Goal: Task Accomplishment & Management: Use online tool/utility

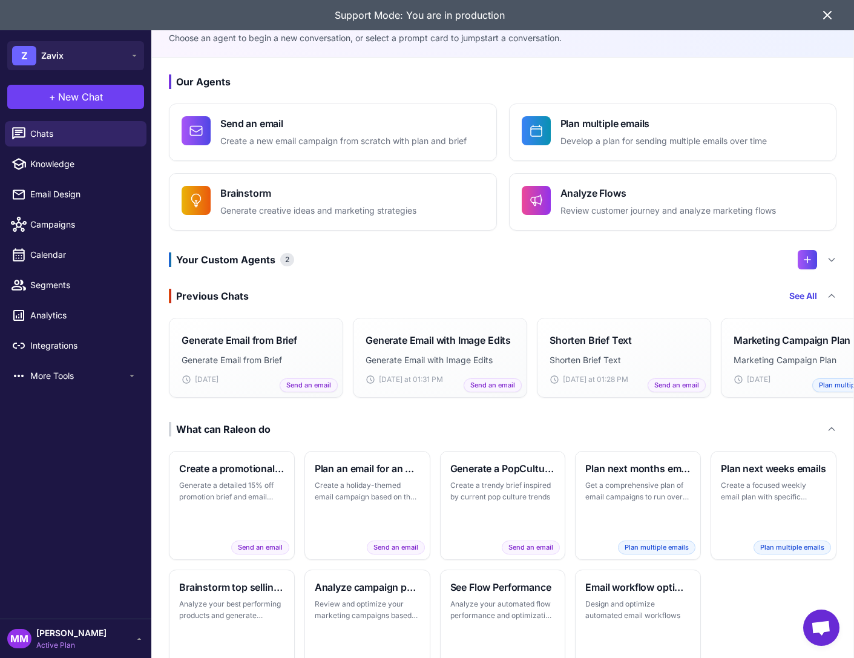
click at [837, 15] on div "Support Mode: You are in production" at bounding box center [427, 15] width 854 height 30
click at [831, 15] on icon at bounding box center [827, 15] width 15 height 15
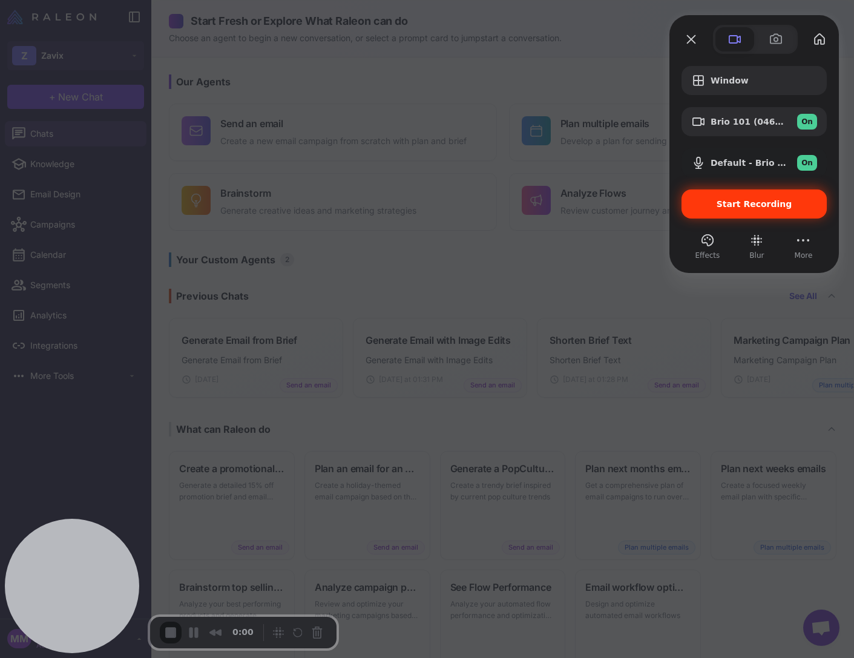
click at [748, 197] on div "Start Recording" at bounding box center [754, 203] width 145 height 29
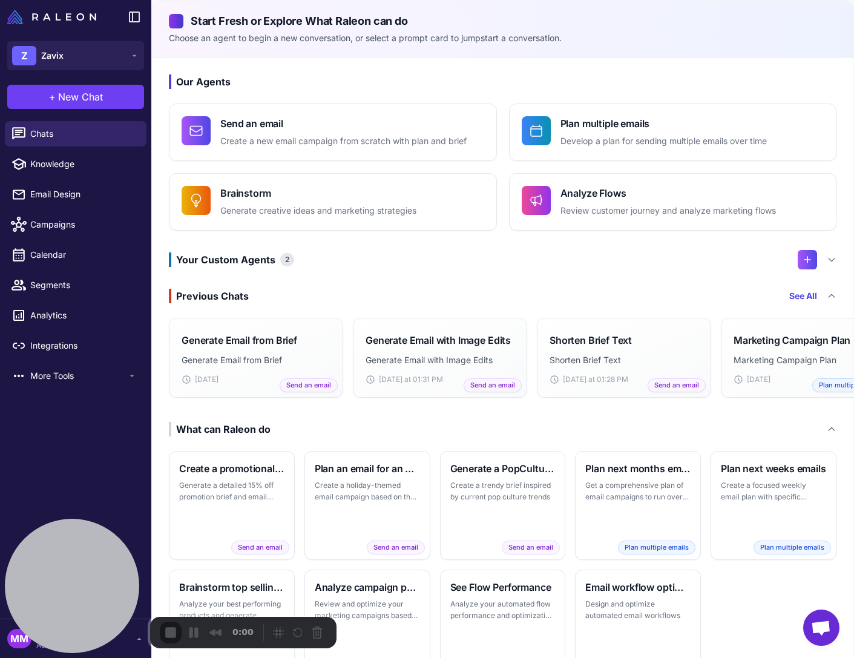
click at [90, 102] on span "New Chat" at bounding box center [80, 97] width 45 height 15
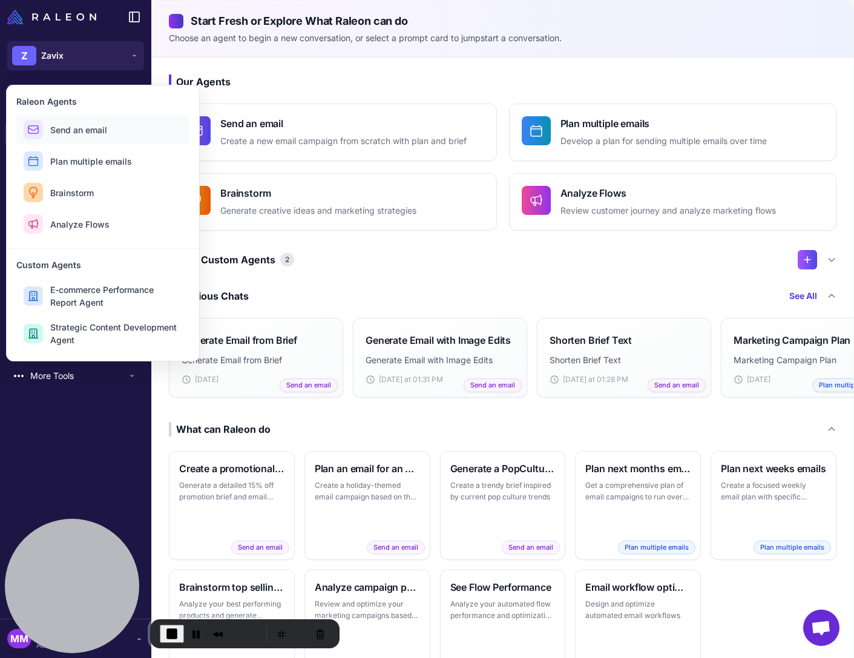
click at [110, 134] on button "Send an email" at bounding box center [102, 129] width 173 height 29
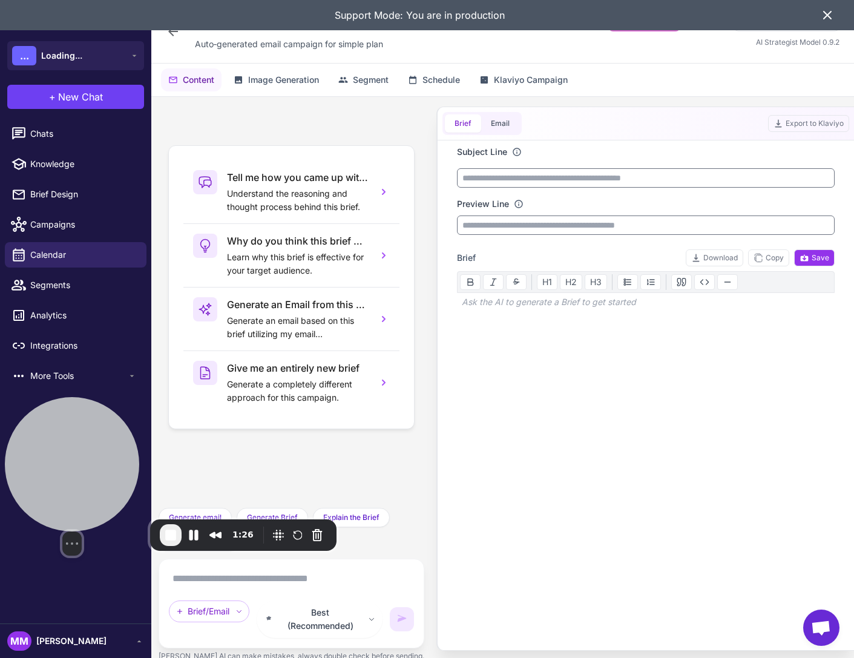
drag, startPoint x: 74, startPoint y: 491, endPoint x: 68, endPoint y: 454, distance: 37.4
click at [68, 452] on div at bounding box center [72, 464] width 134 height 134
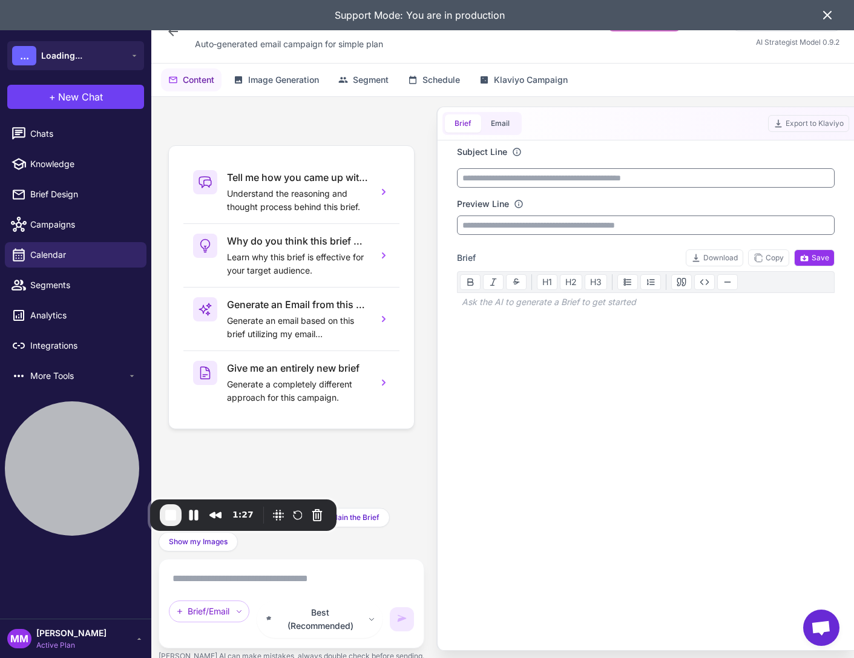
click at [202, 585] on textarea at bounding box center [291, 578] width 245 height 19
type textarea "**********"
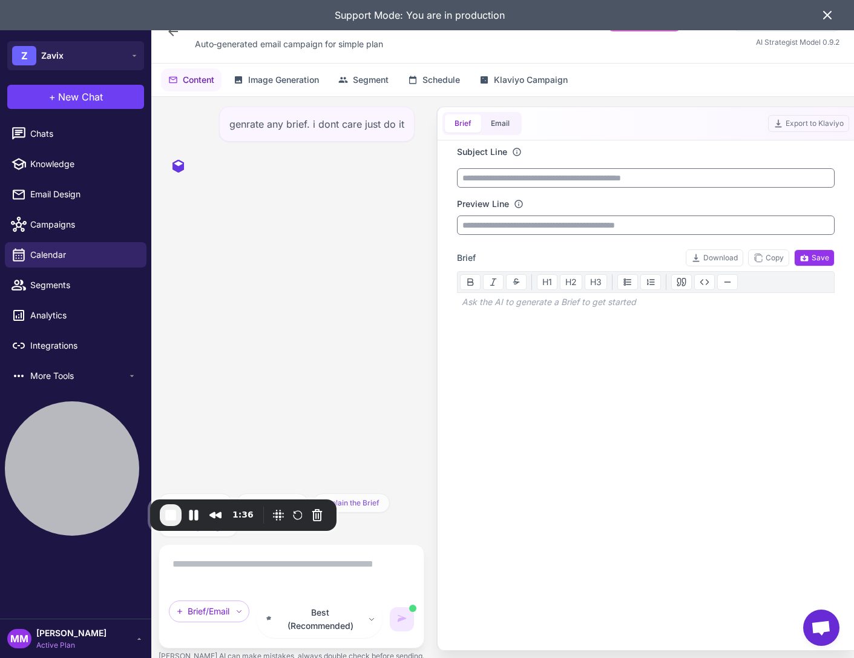
drag, startPoint x: 829, startPoint y: 13, endPoint x: 776, endPoint y: 19, distance: 54.2
click at [829, 13] on icon at bounding box center [827, 15] width 7 height 7
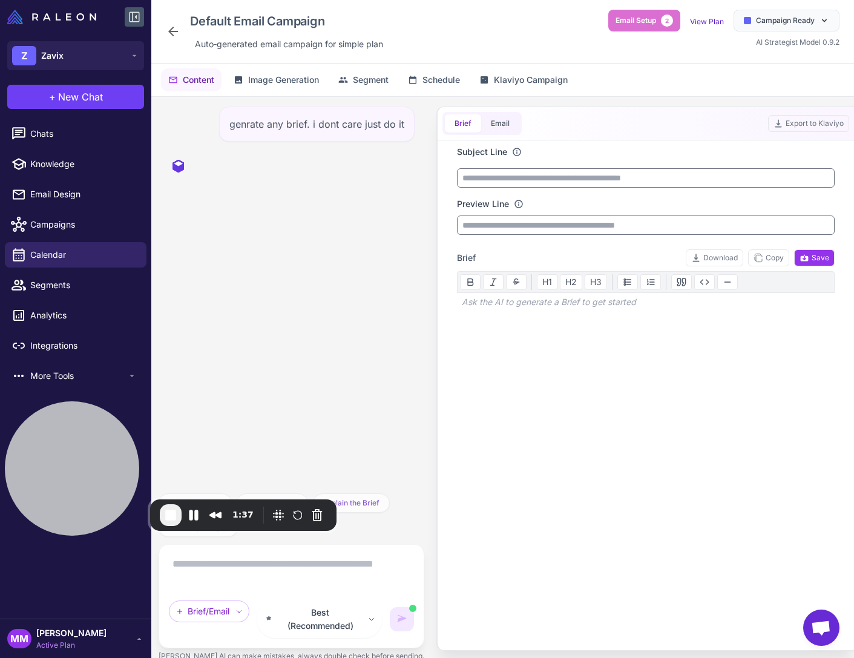
click at [136, 14] on icon at bounding box center [134, 17] width 15 height 15
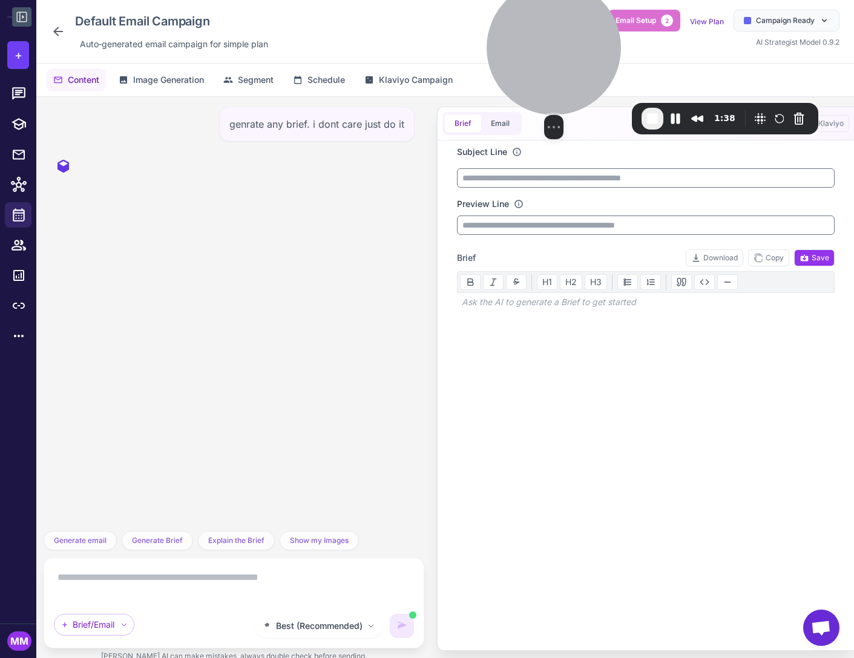
drag, startPoint x: 76, startPoint y: 455, endPoint x: 558, endPoint y: 19, distance: 649.7
click at [558, 19] on div at bounding box center [554, 48] width 134 height 134
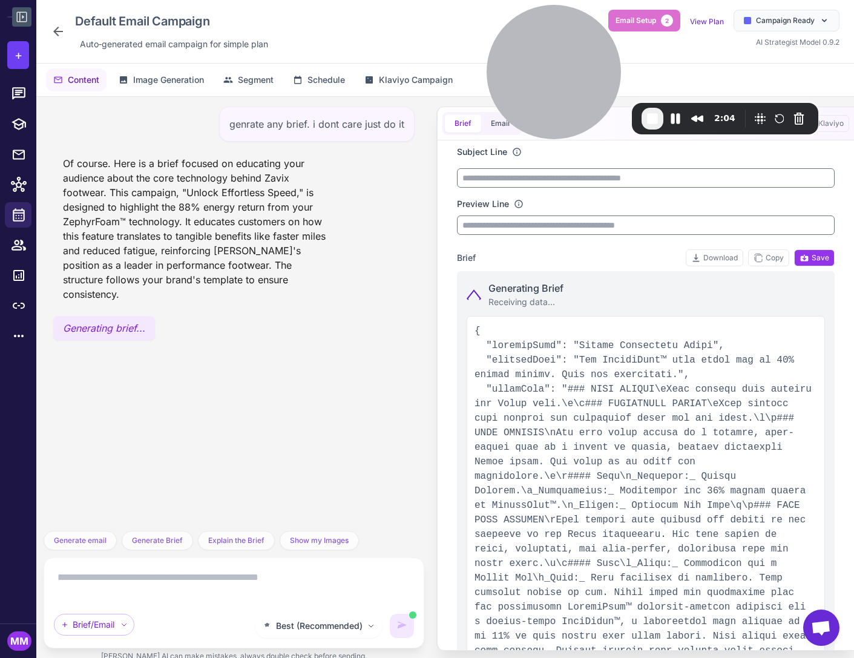
type input "**********"
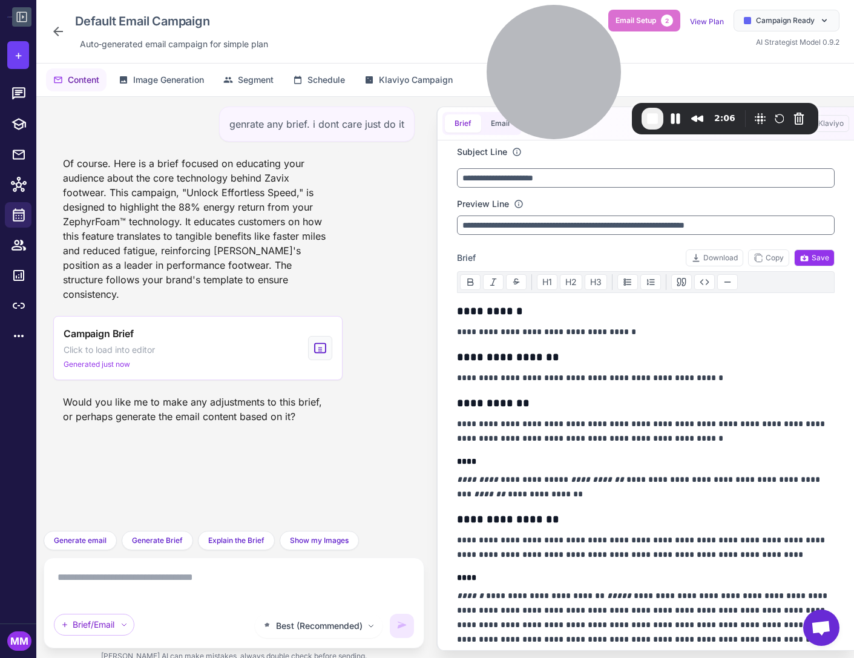
click at [109, 586] on textarea at bounding box center [234, 585] width 360 height 34
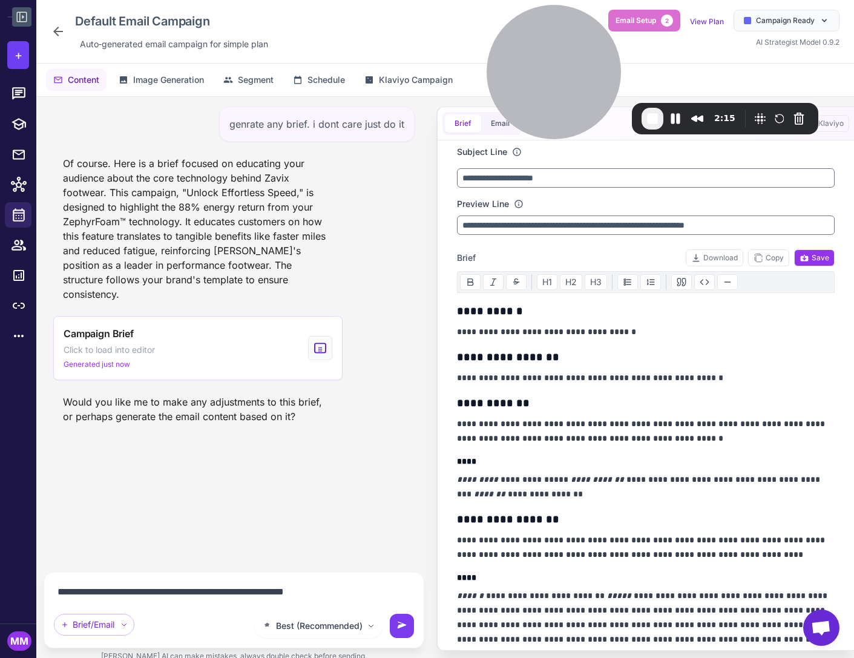
type textarea "**********"
click at [407, 627] on icon at bounding box center [402, 626] width 12 height 12
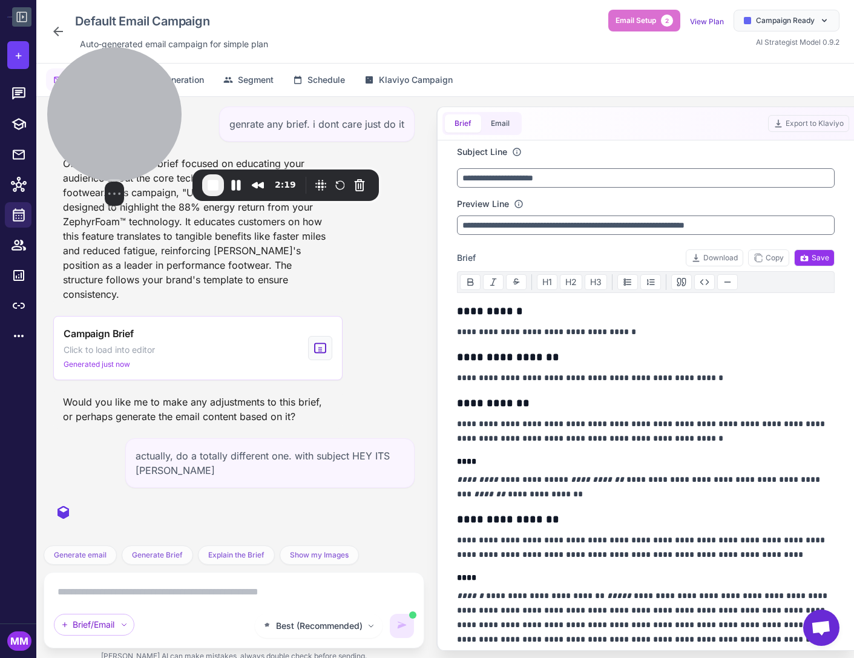
drag, startPoint x: 575, startPoint y: 82, endPoint x: 135, endPoint y: 149, distance: 444.5
click at [135, 149] on div at bounding box center [114, 114] width 134 height 134
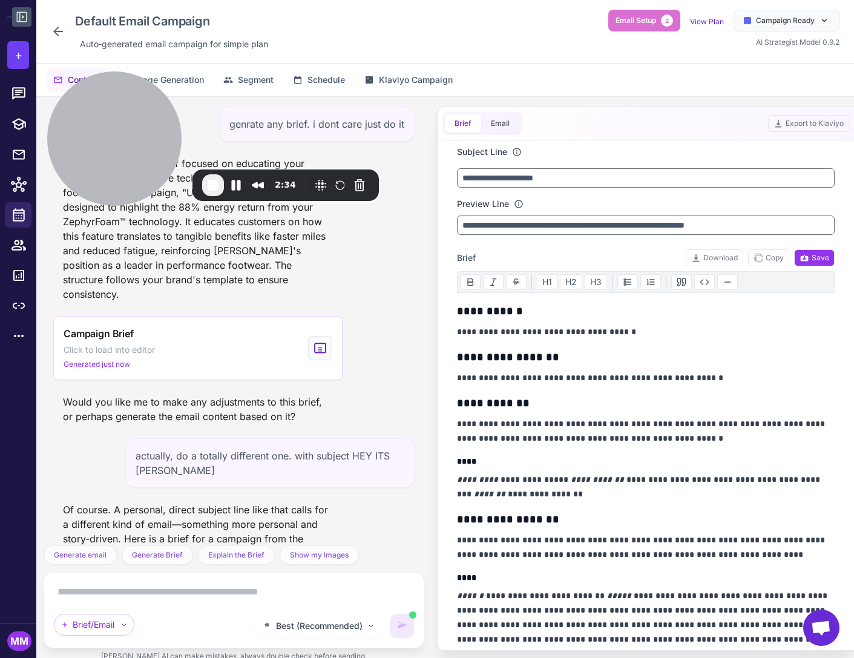
scroll to position [136, 0]
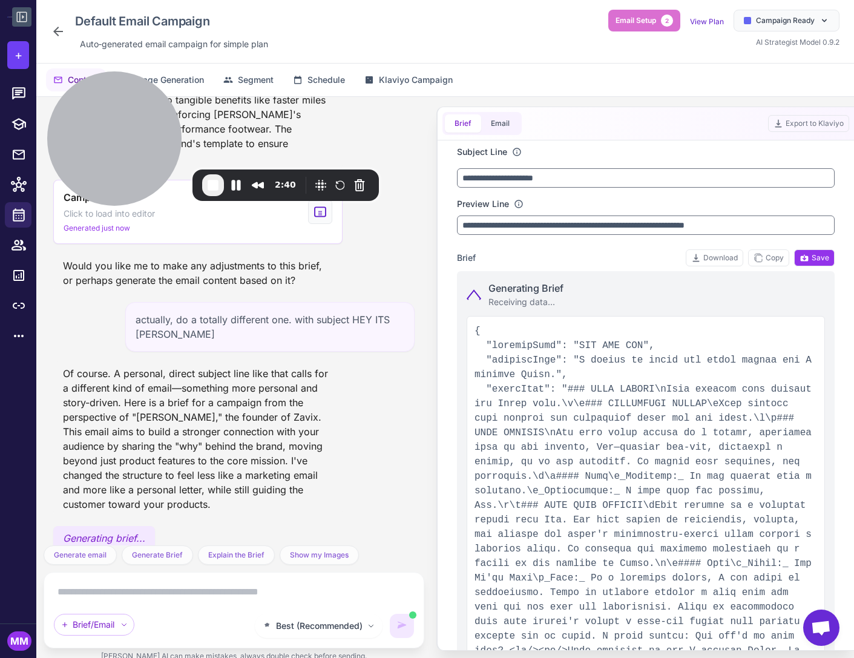
type input "**********"
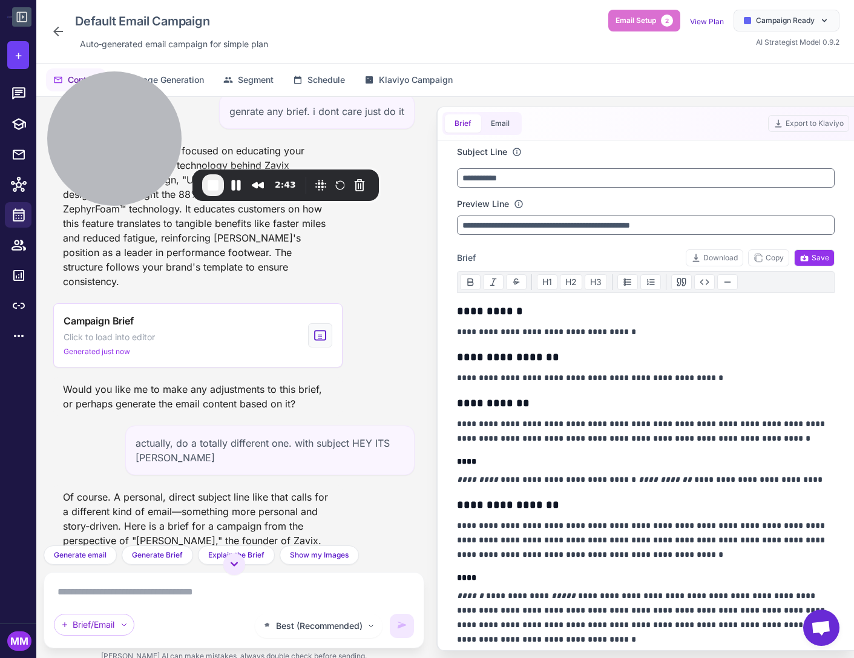
scroll to position [0, 0]
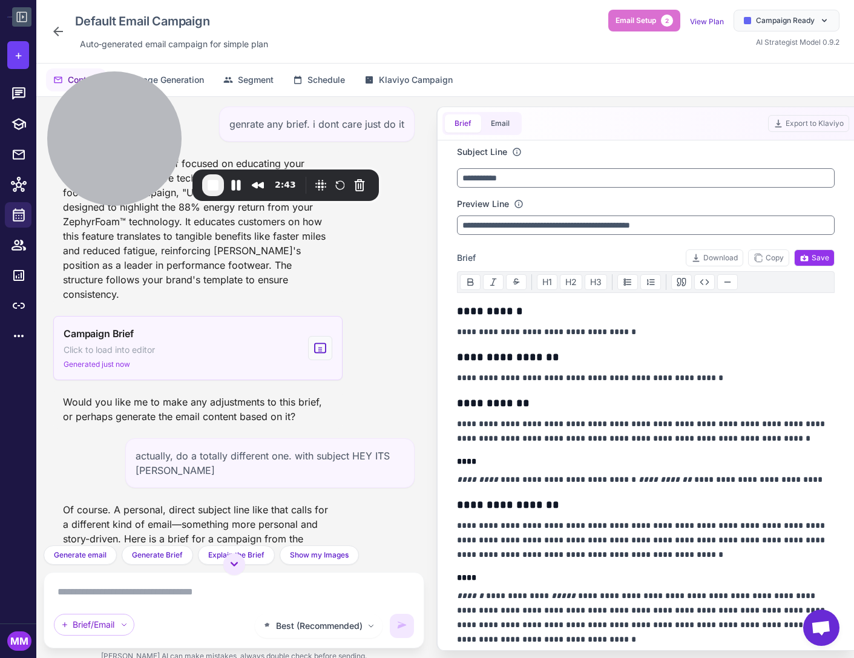
click at [190, 340] on div "Campaign Brief Click to load into editor Generated just now" at bounding box center [197, 348] width 289 height 64
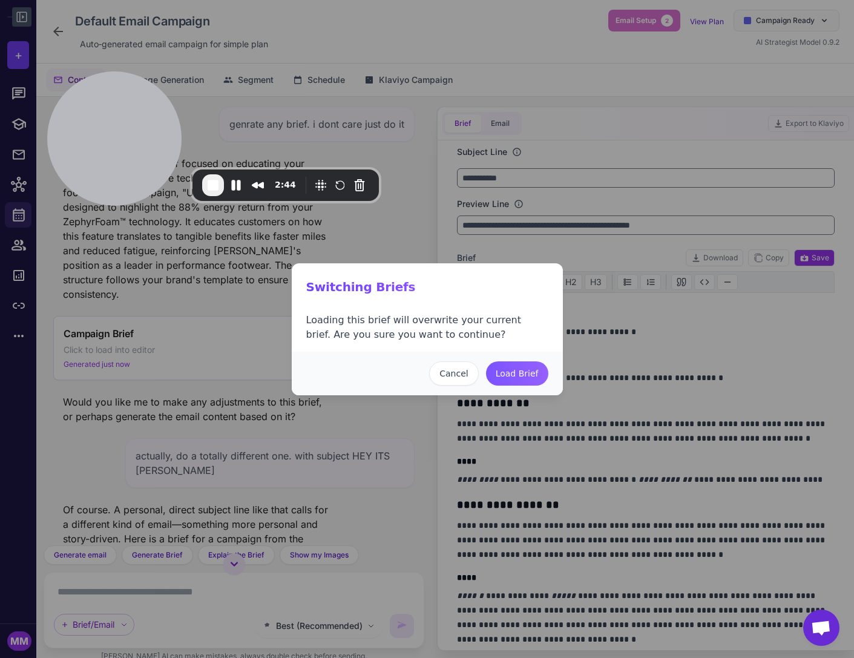
click at [520, 371] on button "Load Brief" at bounding box center [517, 373] width 62 height 24
type input "**********"
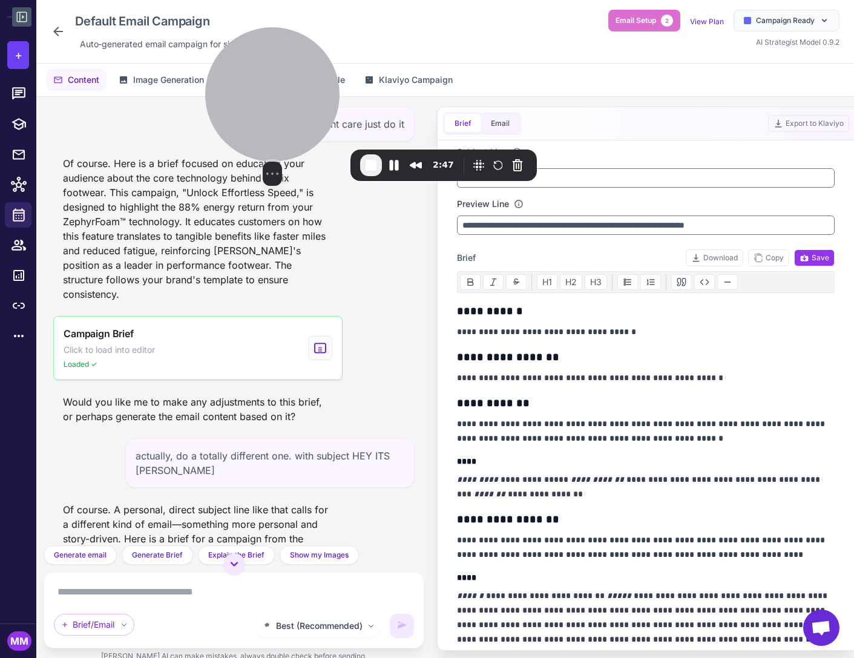
drag, startPoint x: 133, startPoint y: 136, endPoint x: 294, endPoint y: 114, distance: 162.5
click at [294, 114] on div at bounding box center [272, 94] width 134 height 134
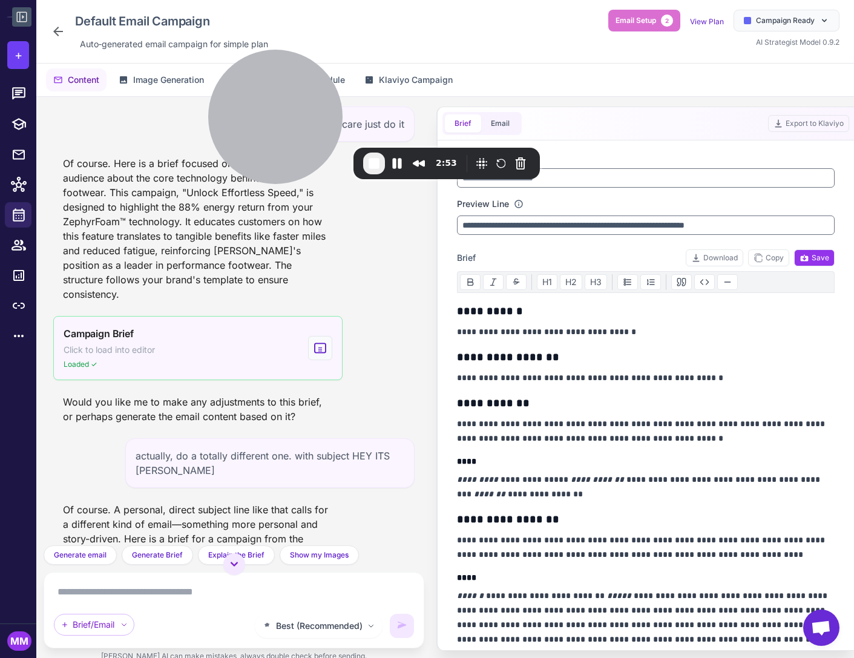
click at [154, 343] on span "Click to load into editor" at bounding box center [109, 349] width 91 height 13
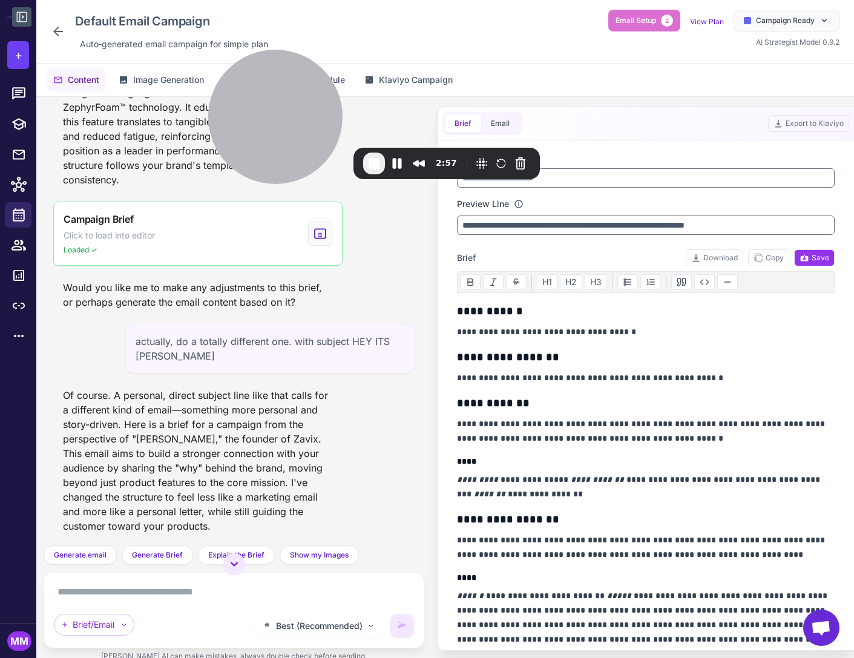
scroll to position [225, 0]
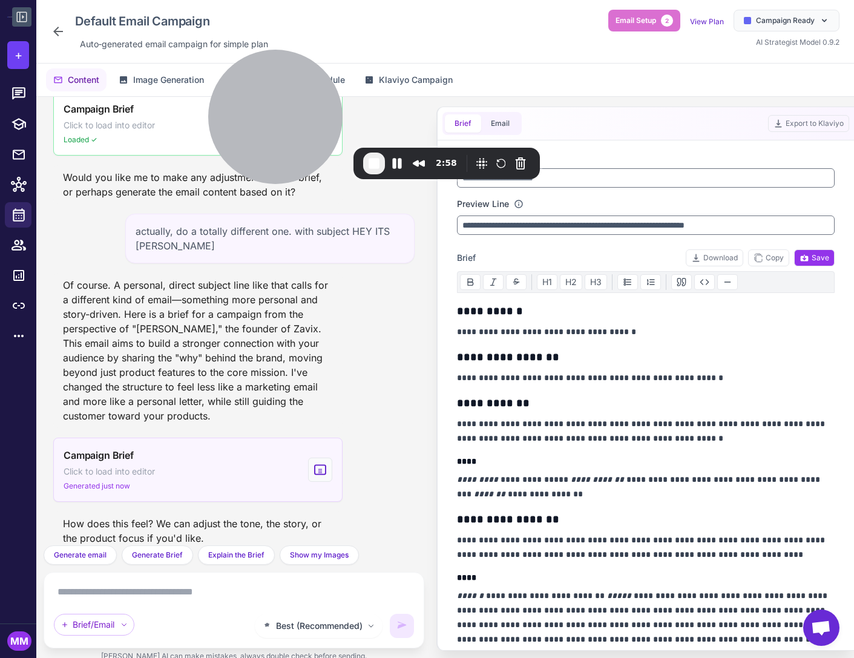
click at [185, 455] on div "Campaign Brief Click to load into editor Generated just now" at bounding box center [197, 470] width 289 height 64
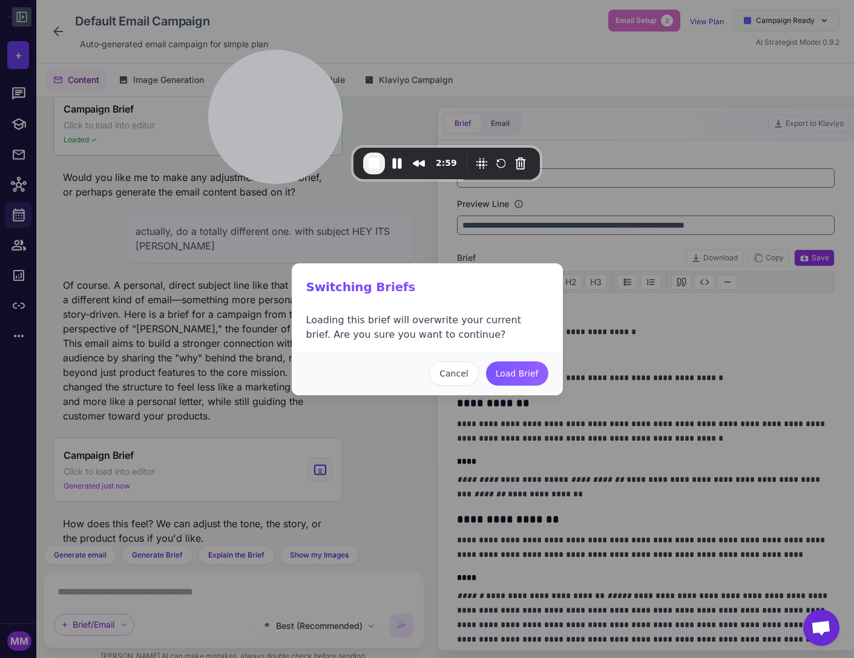
click at [520, 379] on button "Load Brief" at bounding box center [517, 373] width 62 height 24
type input "**********"
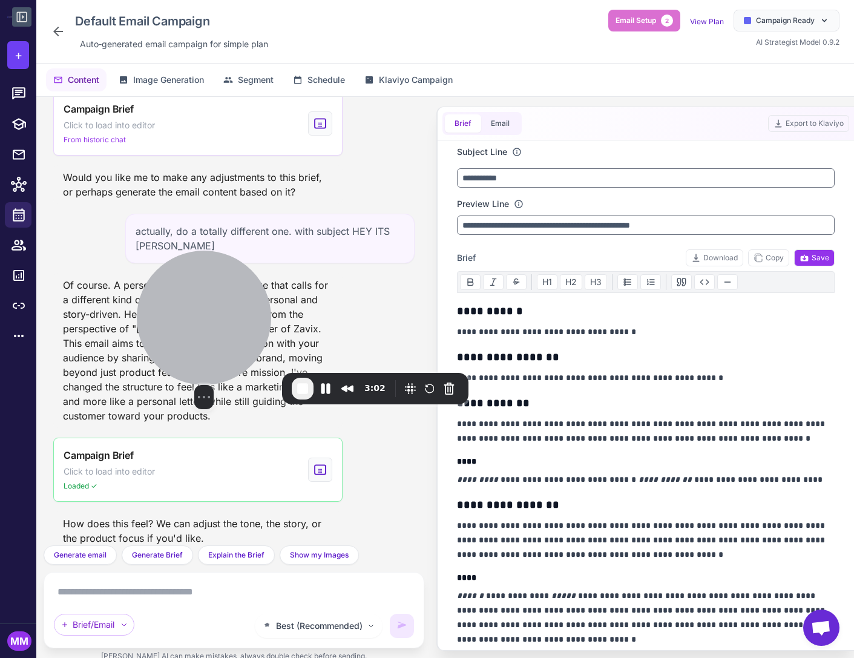
drag, startPoint x: 296, startPoint y: 113, endPoint x: 215, endPoint y: 342, distance: 242.8
click at [223, 339] on div at bounding box center [204, 318] width 134 height 134
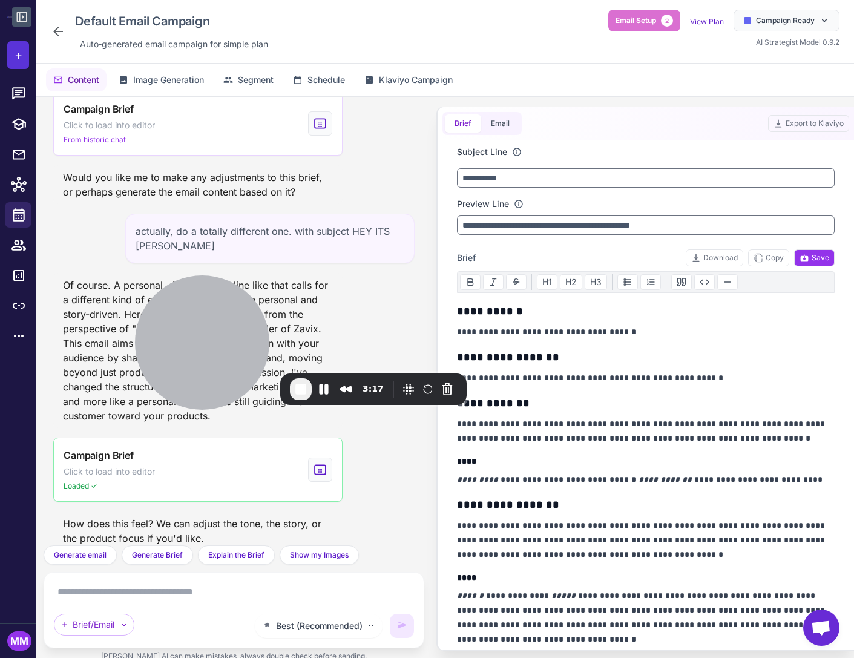
click at [25, 53] on button "+" at bounding box center [18, 55] width 22 height 28
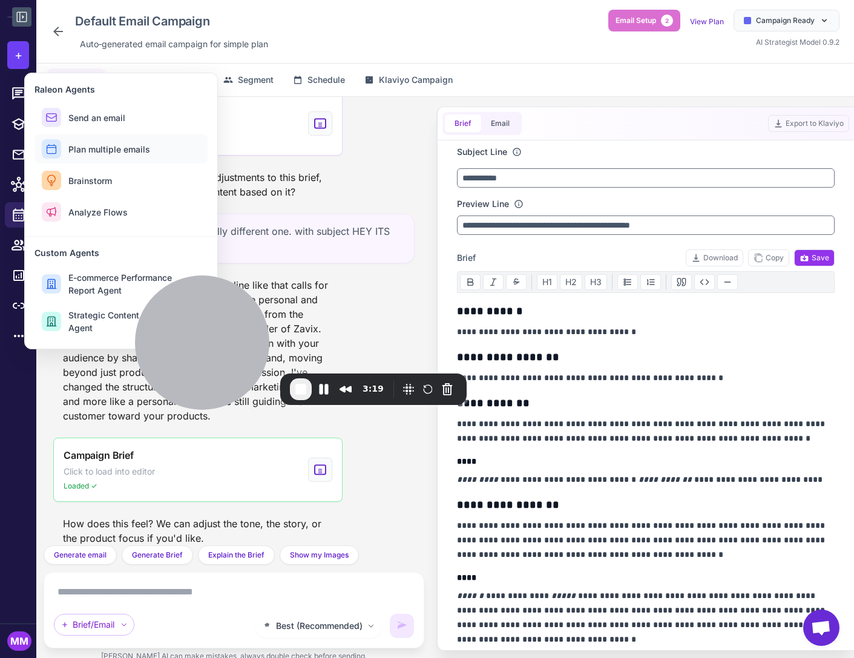
click at [110, 148] on span "Plan multiple emails" at bounding box center [109, 149] width 82 height 13
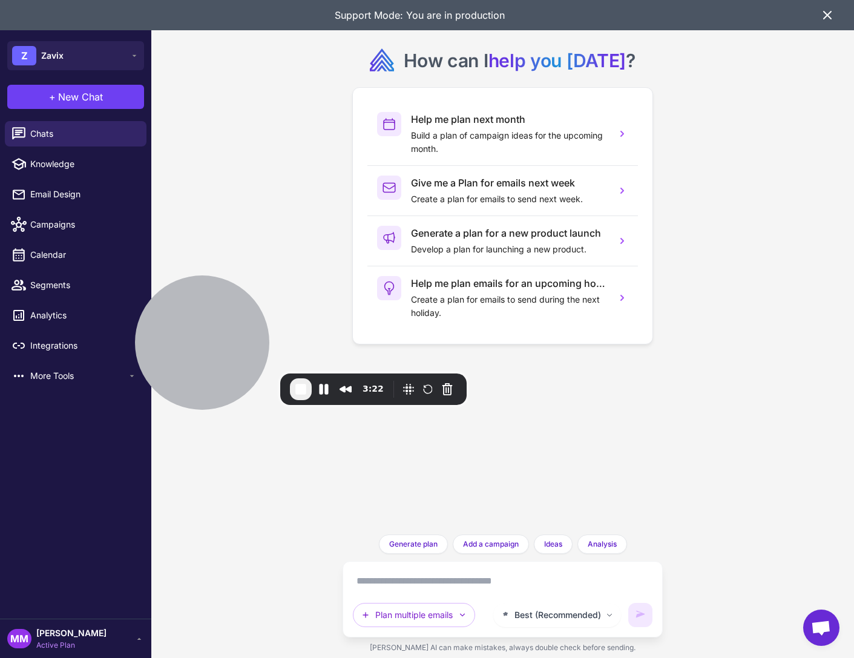
click at [397, 584] on textarea at bounding box center [503, 580] width 300 height 19
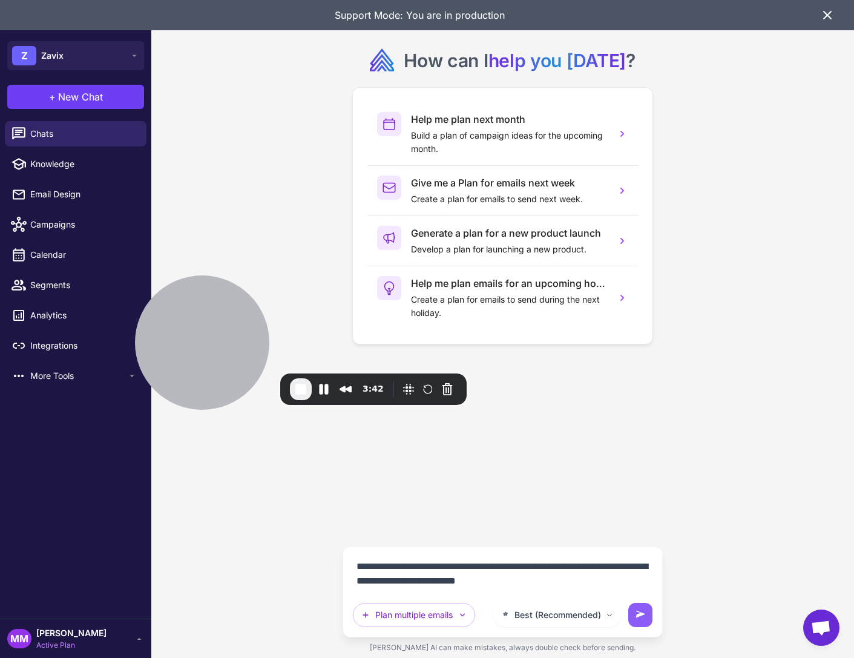
type textarea "**********"
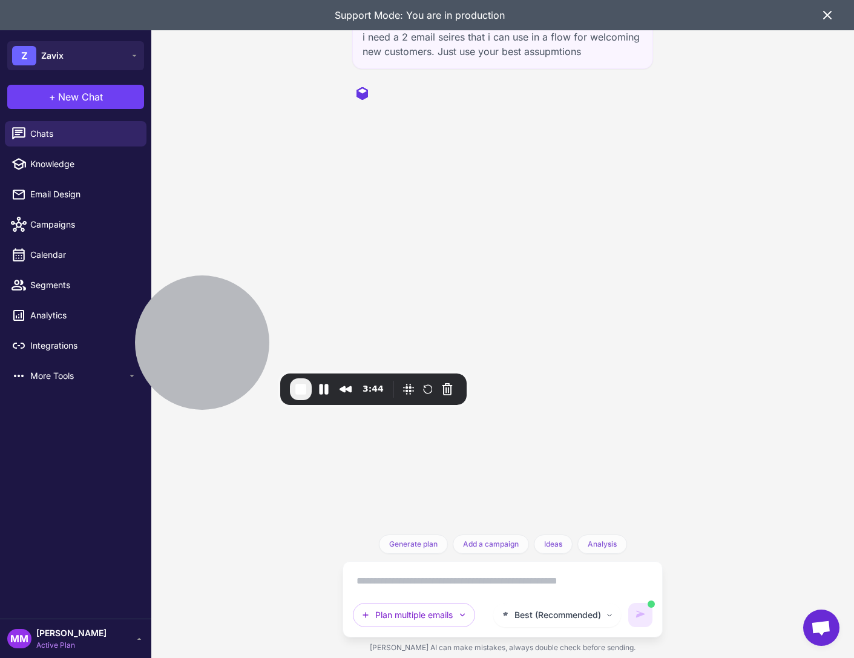
click at [825, 13] on icon at bounding box center [827, 15] width 15 height 15
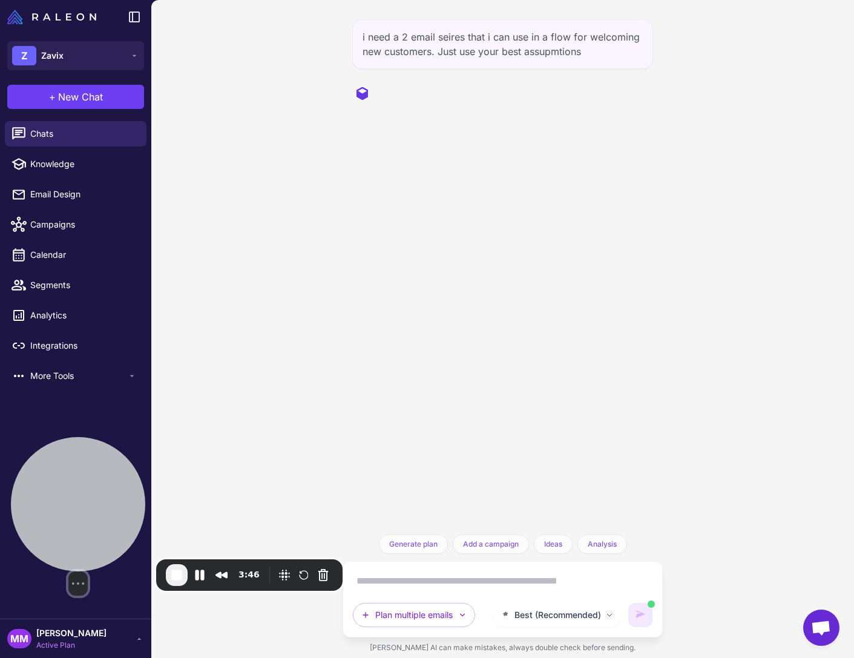
drag, startPoint x: 206, startPoint y: 342, endPoint x: 71, endPoint y: 545, distance: 243.8
click at [71, 545] on div at bounding box center [78, 504] width 134 height 134
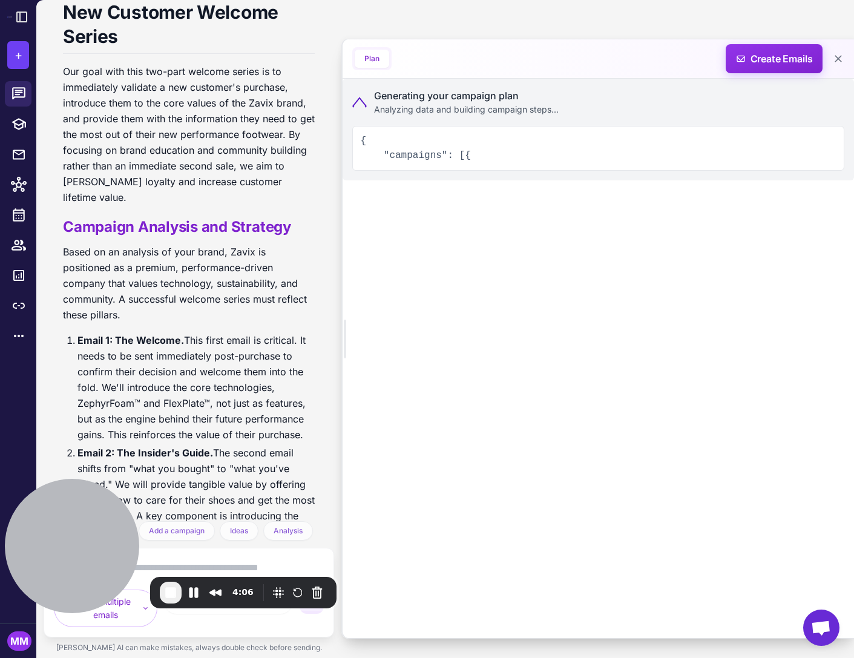
scroll to position [335, 0]
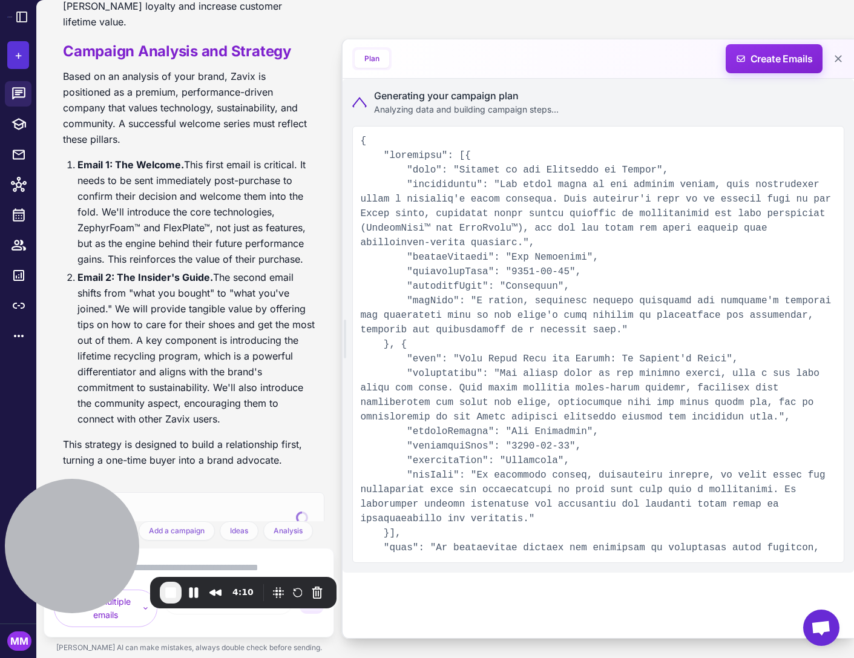
click at [15, 57] on span "+" at bounding box center [19, 55] width 8 height 18
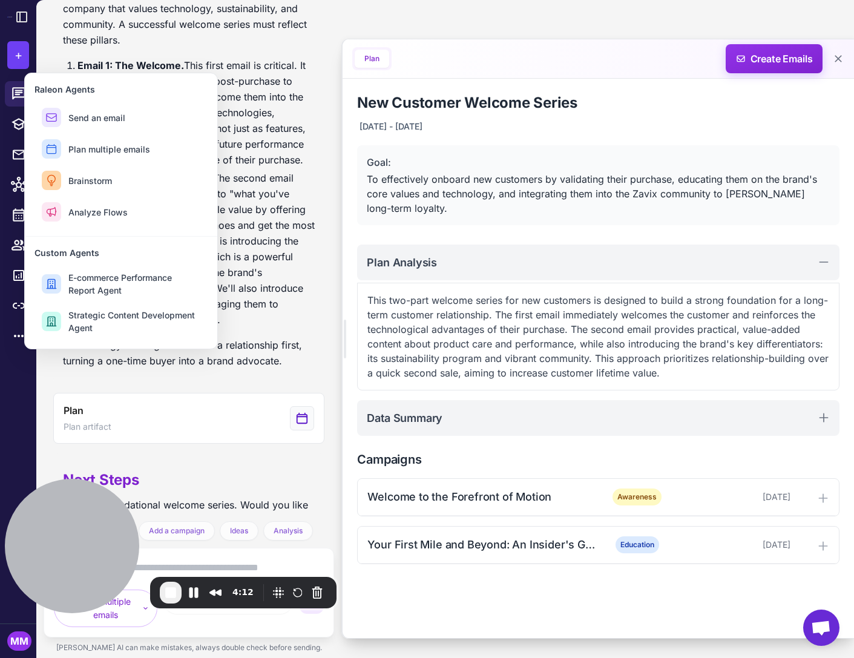
scroll to position [466, 0]
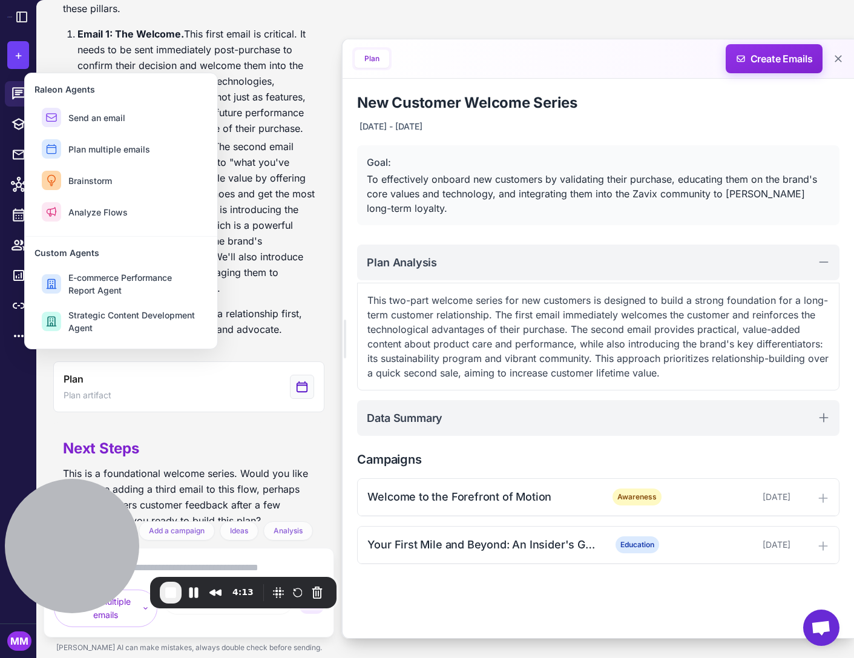
click at [261, 184] on li "Email 2: The Insider's Guide. The second email shifts from "what you bought" to…" at bounding box center [195, 217] width 237 height 157
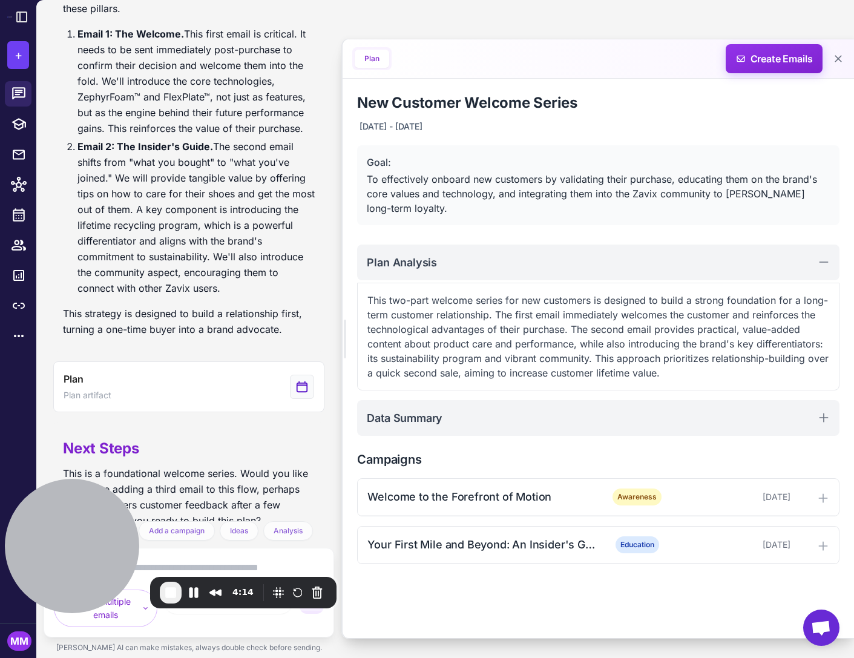
scroll to position [456, 0]
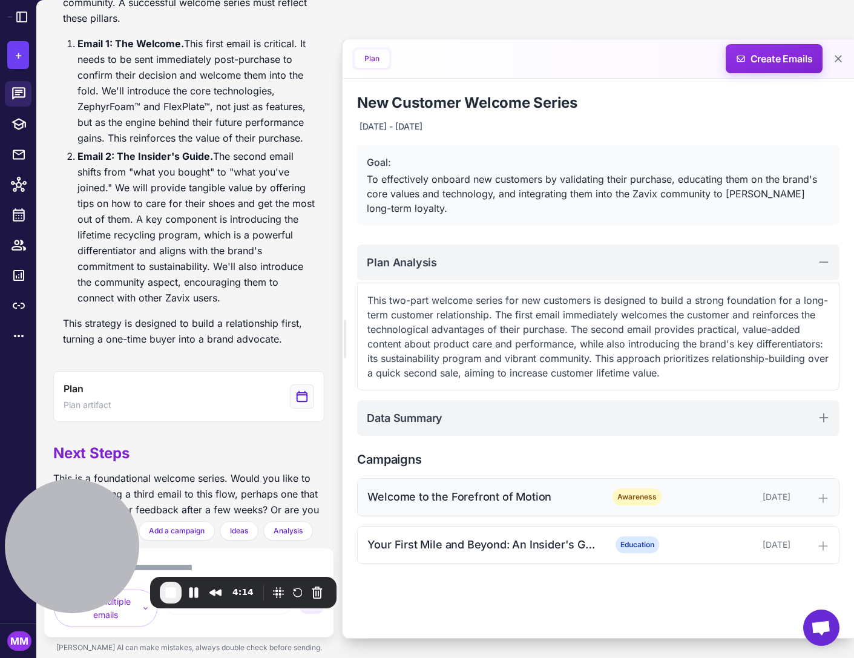
click at [487, 499] on div "Welcome to the Forefront of Motion" at bounding box center [481, 497] width 228 height 16
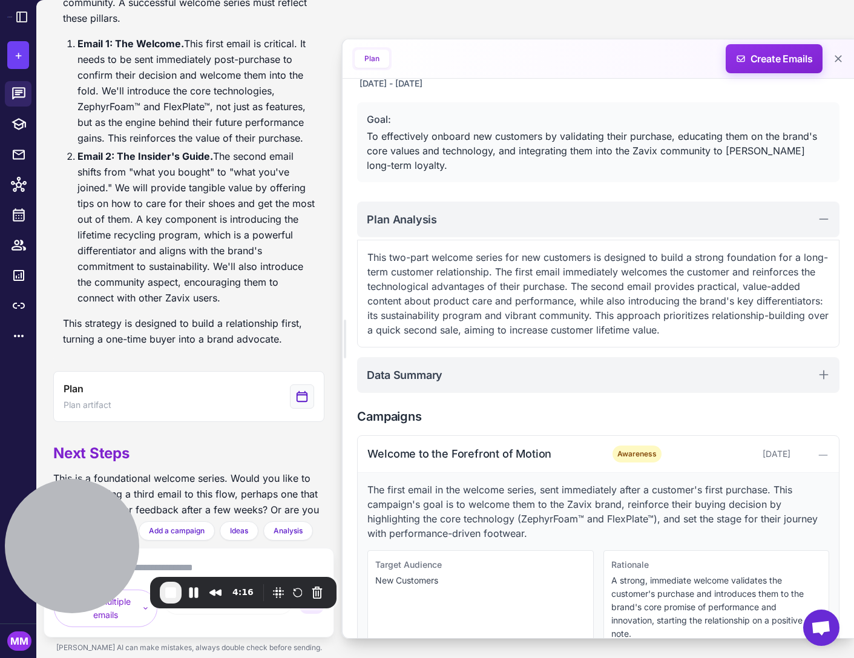
scroll to position [126, 0]
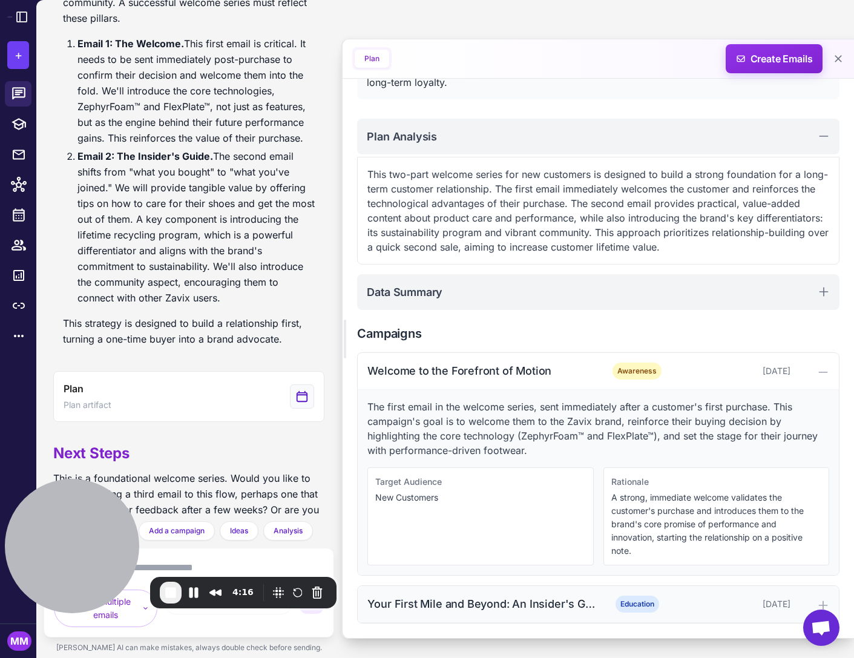
click at [467, 608] on div "Your First Mile and Beyond: An Insider's Guide" at bounding box center [481, 604] width 228 height 16
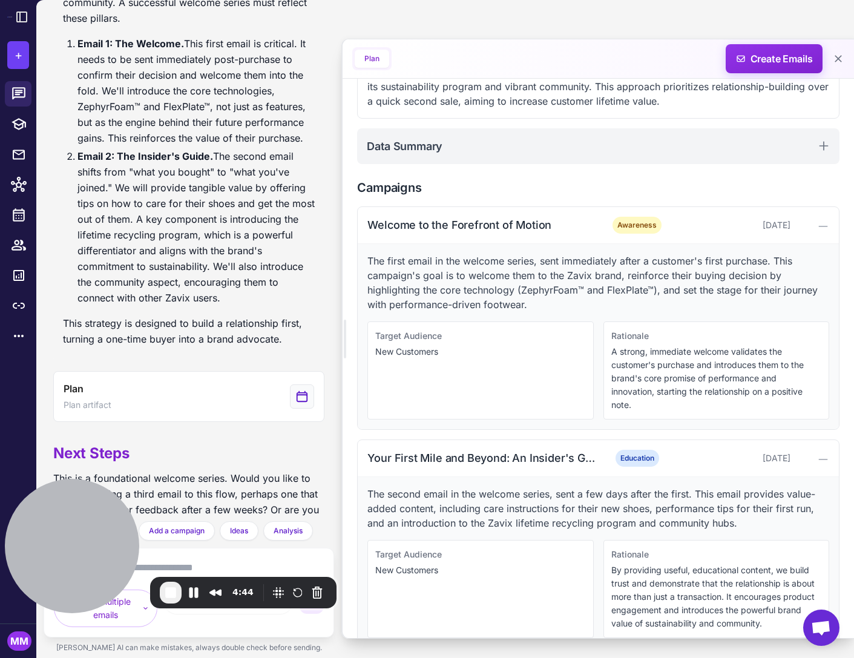
scroll to position [268, 0]
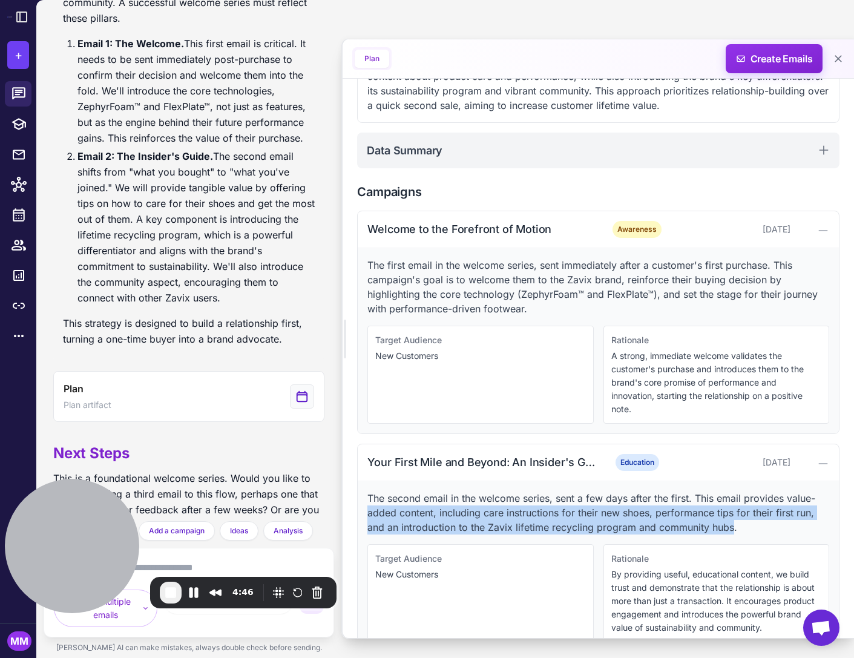
drag, startPoint x: 731, startPoint y: 533, endPoint x: 367, endPoint y: 509, distance: 364.7
click at [367, 509] on p "The second email in the welcome series, sent a few days after the first. This e…" at bounding box center [598, 513] width 462 height 44
click at [420, 514] on p "The second email in the welcome series, sent a few days after the first. This e…" at bounding box center [598, 513] width 462 height 44
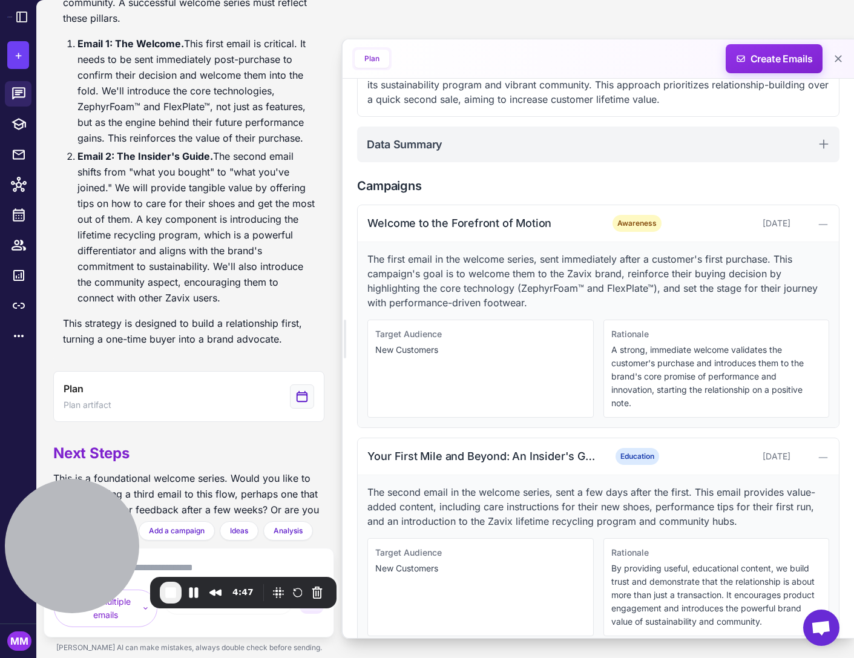
scroll to position [297, 0]
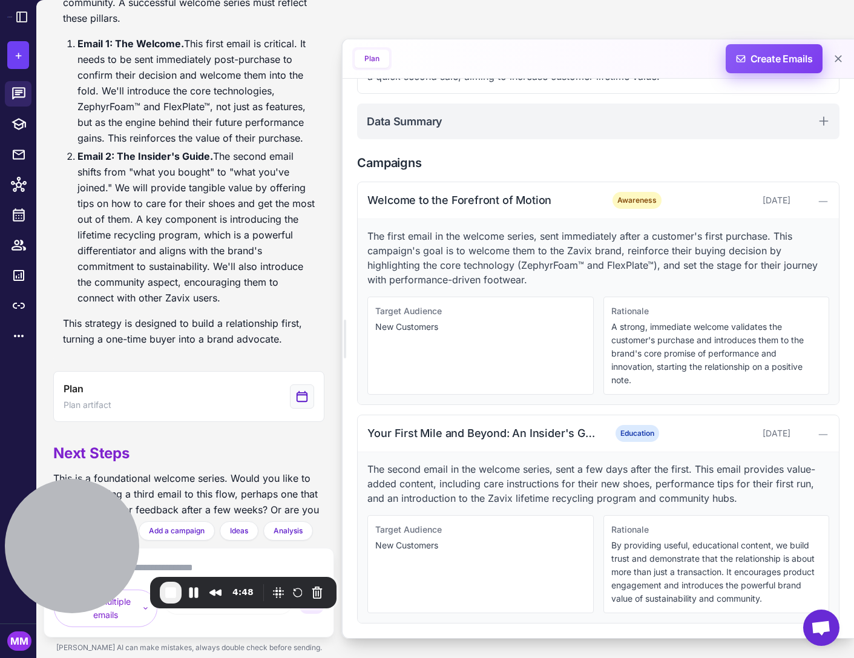
click at [790, 64] on span "Create Emails" at bounding box center [775, 58] width 106 height 29
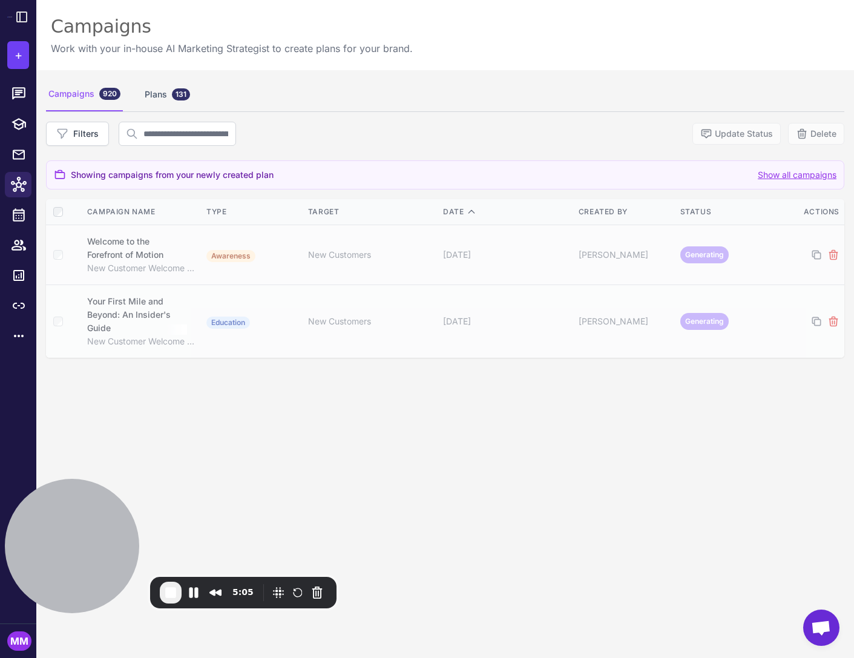
click at [262, 383] on div "Campaigns 920 Plans 131 Filters Update Status Delete Showing campaigns from you…" at bounding box center [445, 399] width 818 height 658
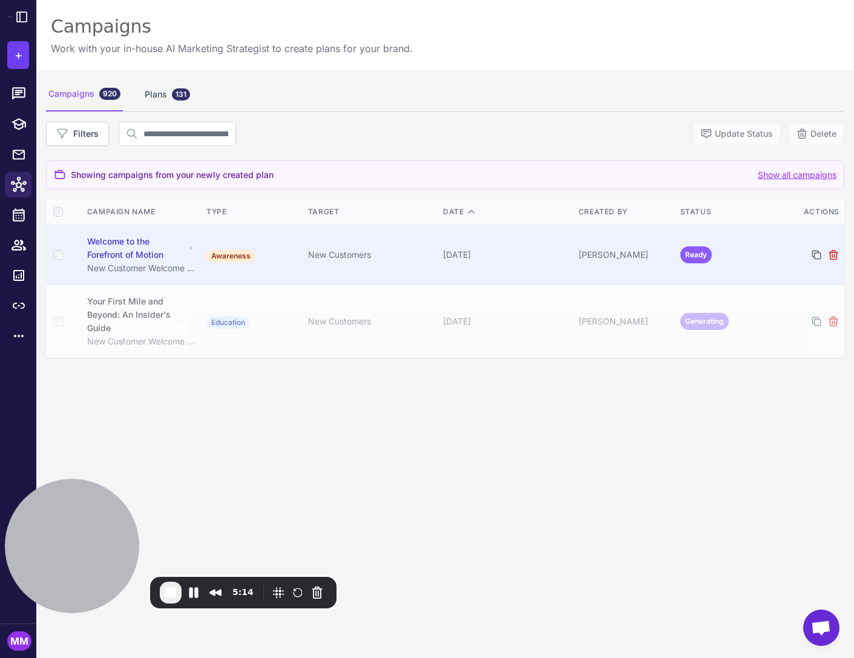
click at [495, 265] on td "October 1, 2025" at bounding box center [506, 255] width 136 height 60
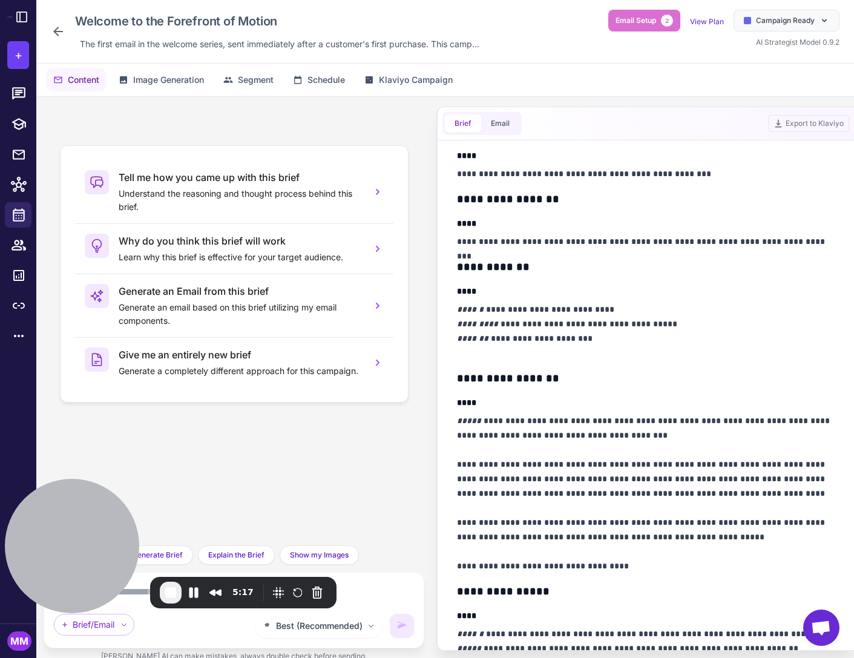
scroll to position [180, 0]
click at [451, 79] on span "Klaviyo Campaign" at bounding box center [416, 79] width 74 height 13
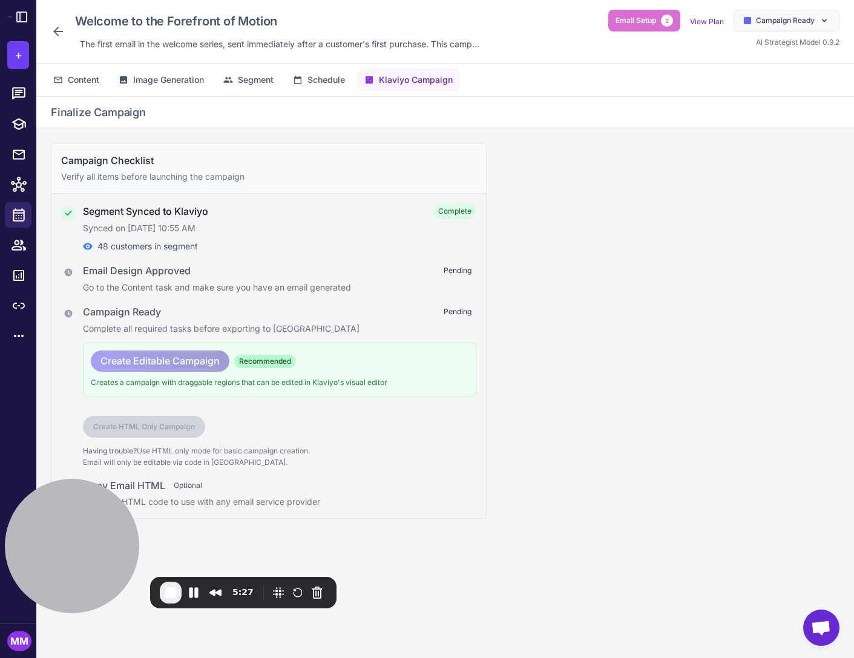
click at [153, 363] on span "Create Editable Campaign" at bounding box center [159, 361] width 119 height 21
click at [22, 52] on button "+" at bounding box center [18, 55] width 22 height 28
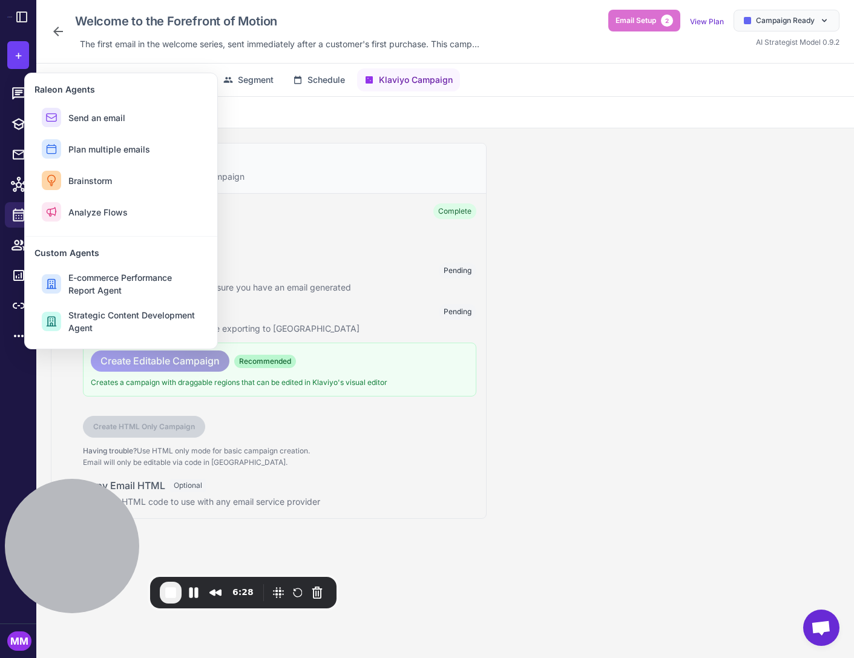
click at [610, 299] on div "Campaign Checklist Verify all items before launching the campaign Segment Synce…" at bounding box center [445, 402] width 818 height 549
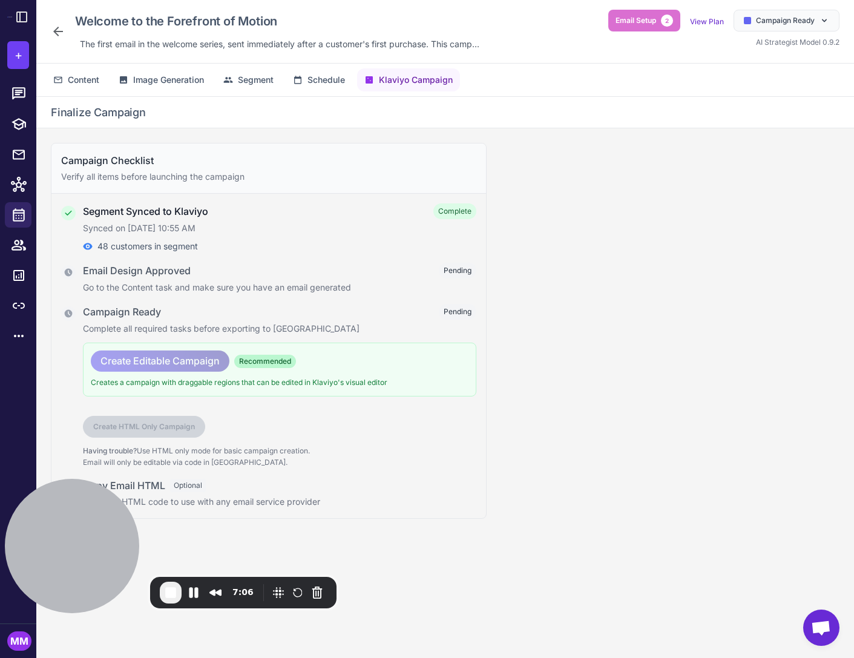
click at [610, 299] on div "Campaign Checklist Verify all items before launching the campaign Segment Synce…" at bounding box center [445, 402] width 818 height 549
drag, startPoint x: 625, startPoint y: 424, endPoint x: 635, endPoint y: 446, distance: 23.9
click at [627, 424] on div "Campaign Checklist Verify all items before launching the campaign Segment Synce…" at bounding box center [445, 402] width 818 height 549
click at [17, 51] on span "+" at bounding box center [19, 55] width 8 height 18
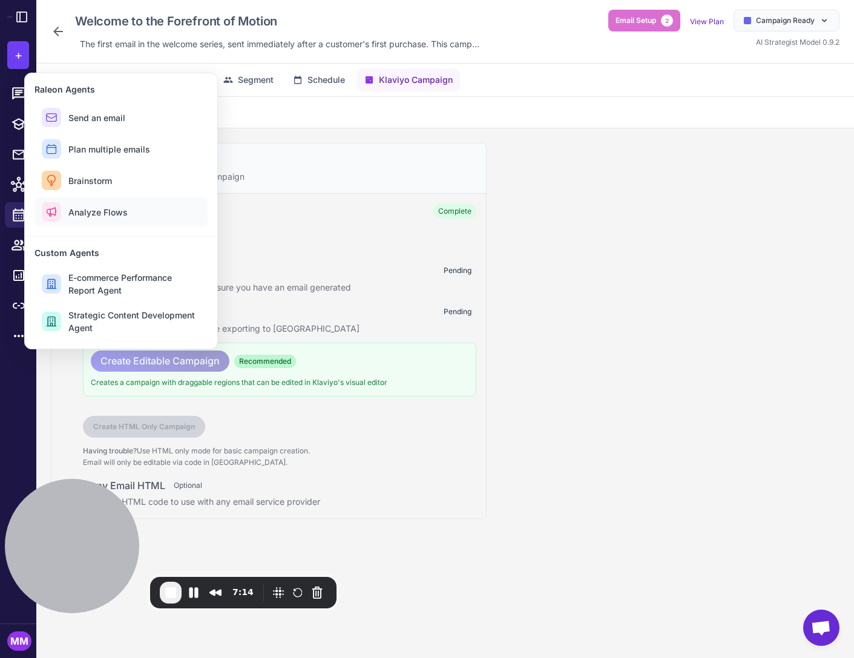
click at [101, 211] on span "Analyze Flows" at bounding box center [97, 212] width 59 height 13
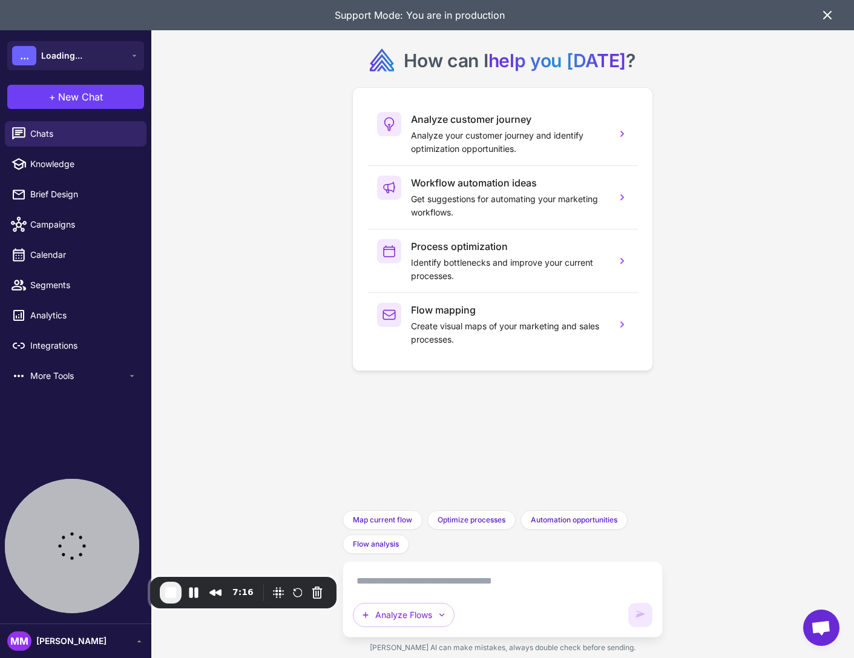
drag, startPoint x: 282, startPoint y: 416, endPoint x: 309, endPoint y: 435, distance: 33.1
click at [282, 416] on div "How can I help you today ? Analyze customer journey Analyze your customer journ…" at bounding box center [502, 329] width 703 height 658
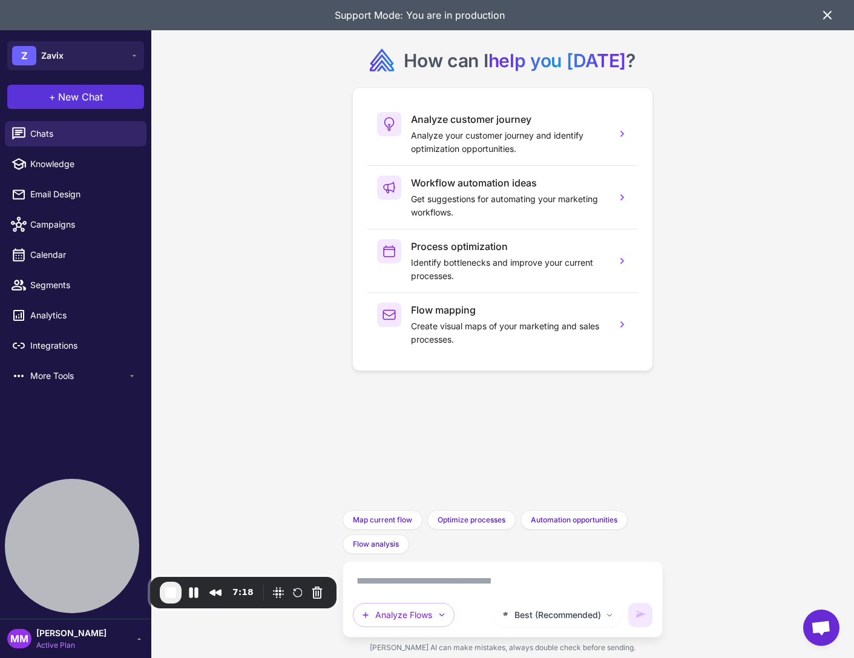
click at [85, 100] on span "New Chat" at bounding box center [80, 97] width 45 height 15
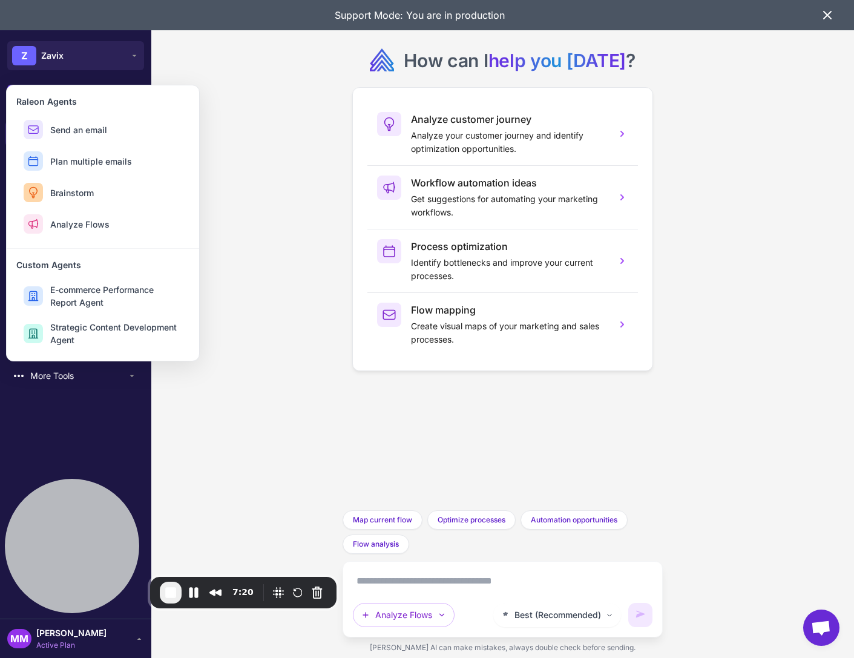
click at [284, 421] on div "How can I help you today ? Analyze customer journey Analyze your customer journ…" at bounding box center [502, 329] width 703 height 658
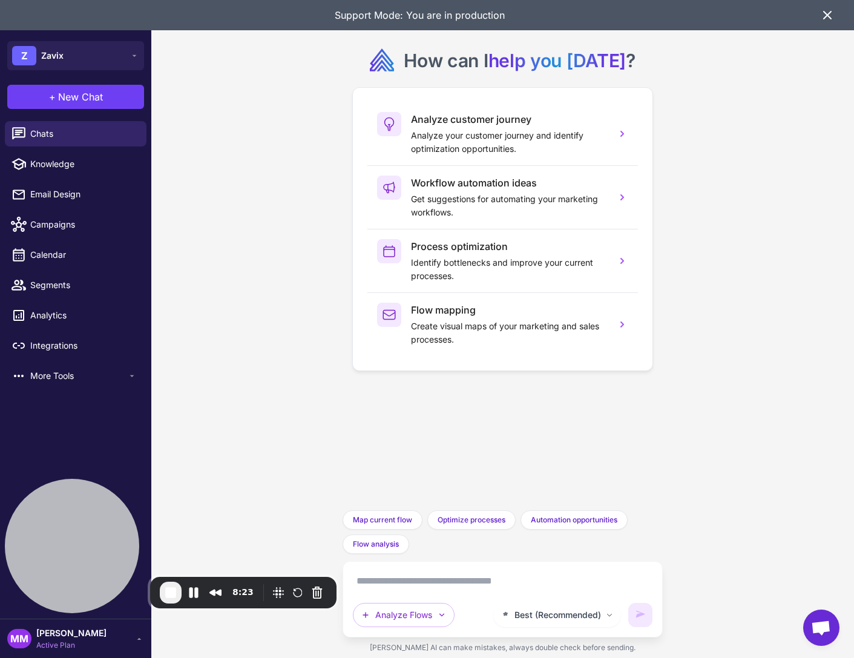
drag, startPoint x: 375, startPoint y: 397, endPoint x: 403, endPoint y: 462, distance: 70.8
click at [403, 462] on div "How can I help you today ? Analyze customer journey Analyze your customer journ…" at bounding box center [502, 255] width 301 height 491
click at [71, 101] on span "New Chat" at bounding box center [80, 97] width 45 height 15
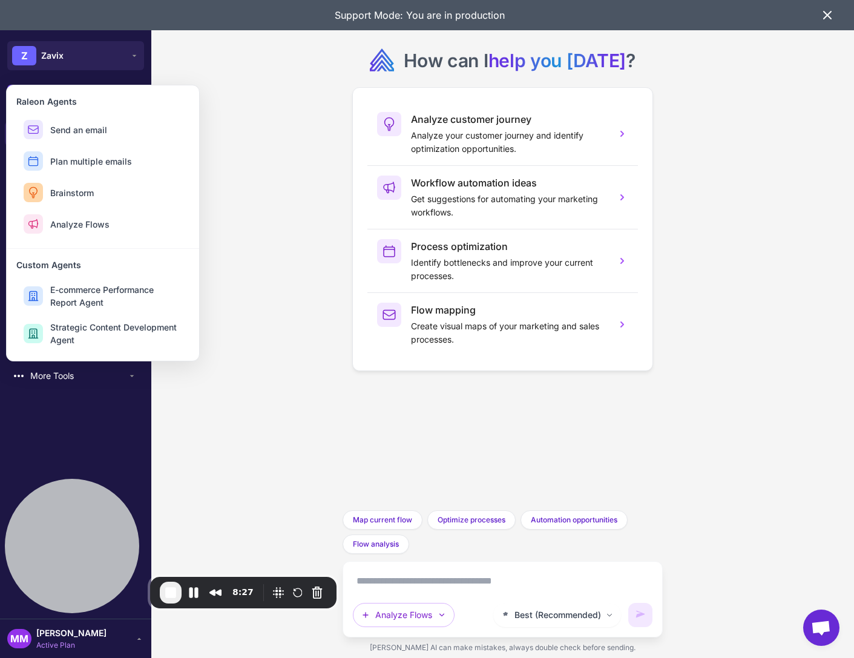
click at [351, 462] on div "How can I help you today ? Analyze customer journey Analyze your customer journ…" at bounding box center [503, 255] width 320 height 510
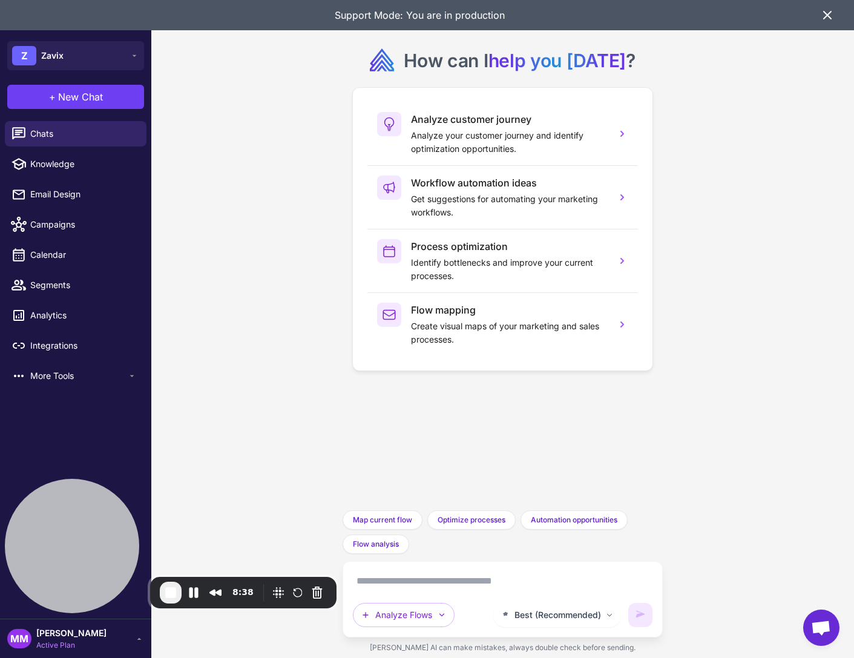
drag, startPoint x: 398, startPoint y: 584, endPoint x: 387, endPoint y: 586, distance: 11.2
click at [398, 584] on textarea at bounding box center [503, 580] width 300 height 19
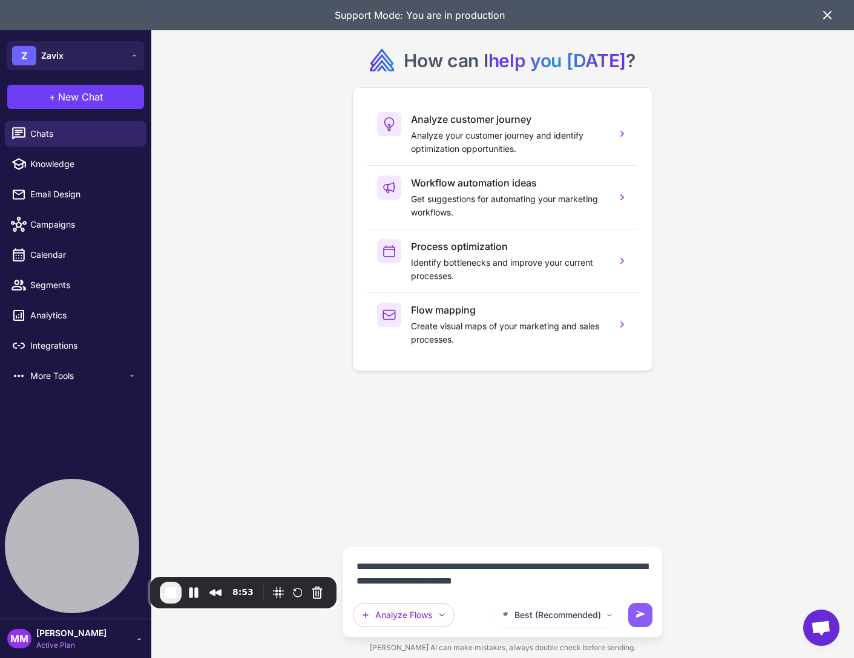
type textarea "**********"
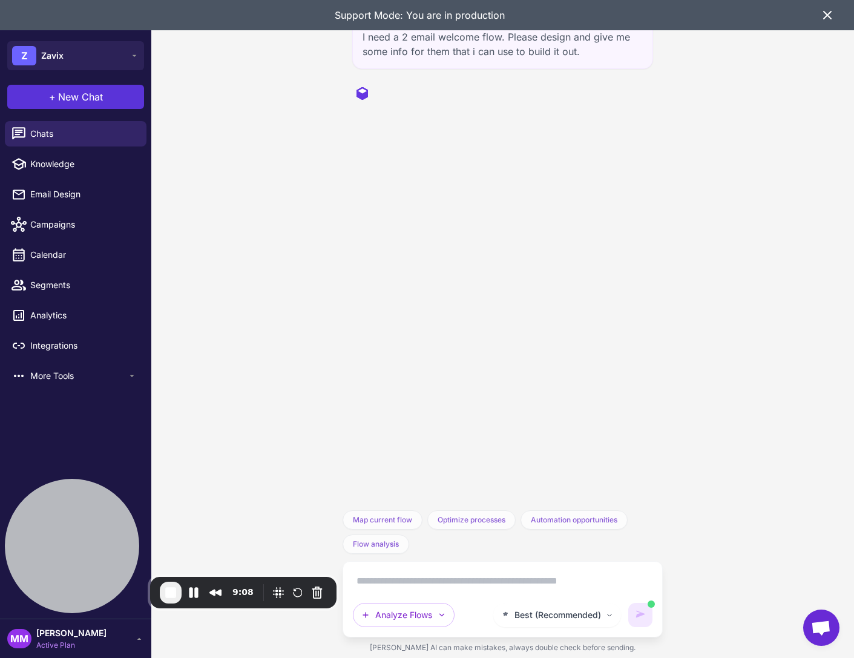
click at [100, 96] on span "New Chat" at bounding box center [80, 97] width 45 height 15
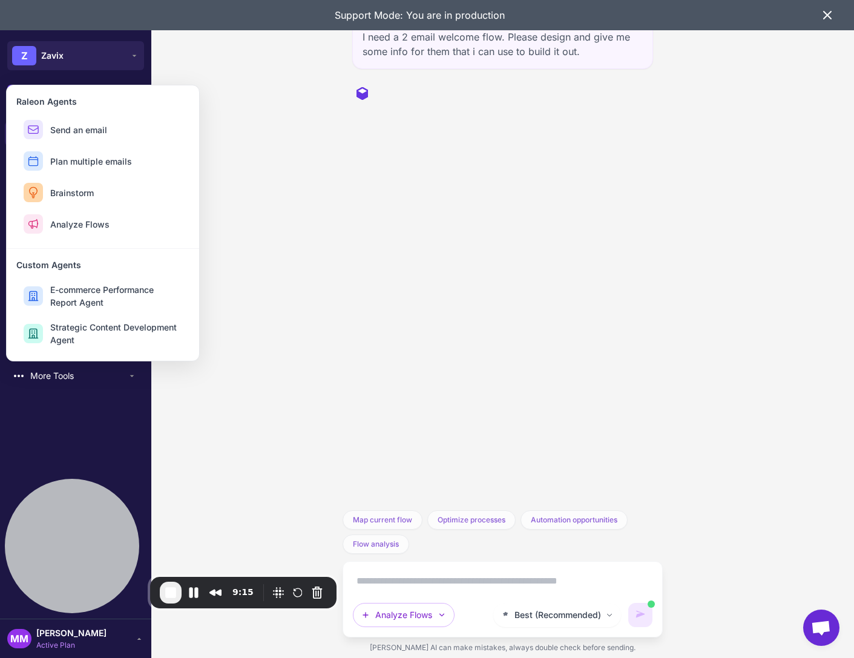
click at [423, 267] on div "I need a 2 email welcome flow. Please design and give me some info for them tha…" at bounding box center [503, 255] width 320 height 510
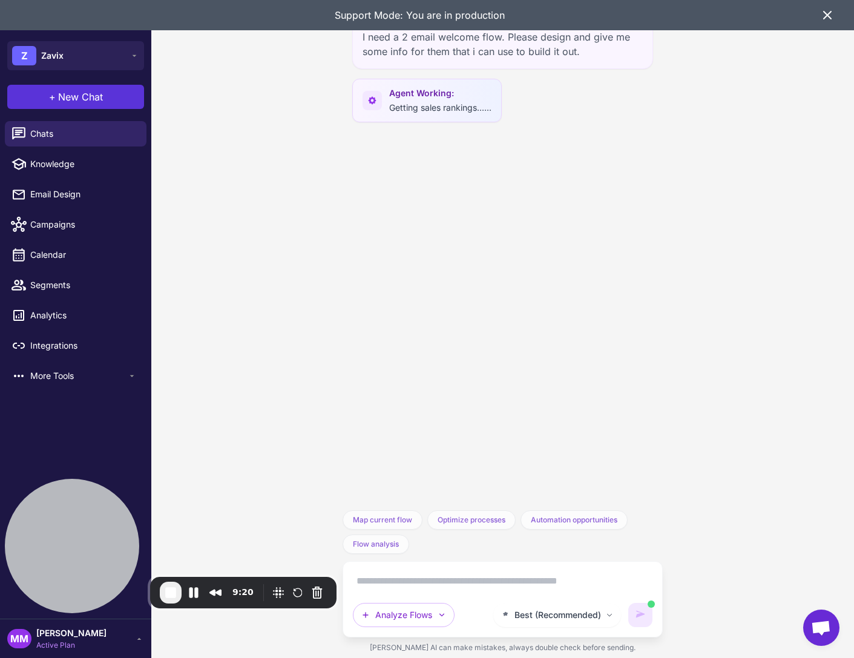
click at [73, 93] on span "New Chat" at bounding box center [80, 97] width 45 height 15
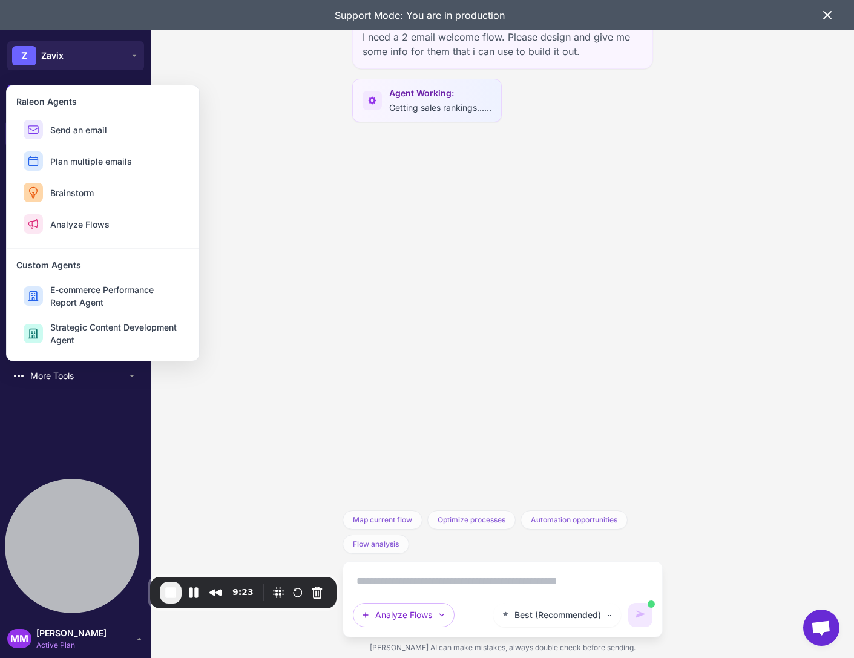
click at [478, 317] on div "I need a 2 email welcome flow. Please design and give me some info for them tha…" at bounding box center [503, 255] width 320 height 510
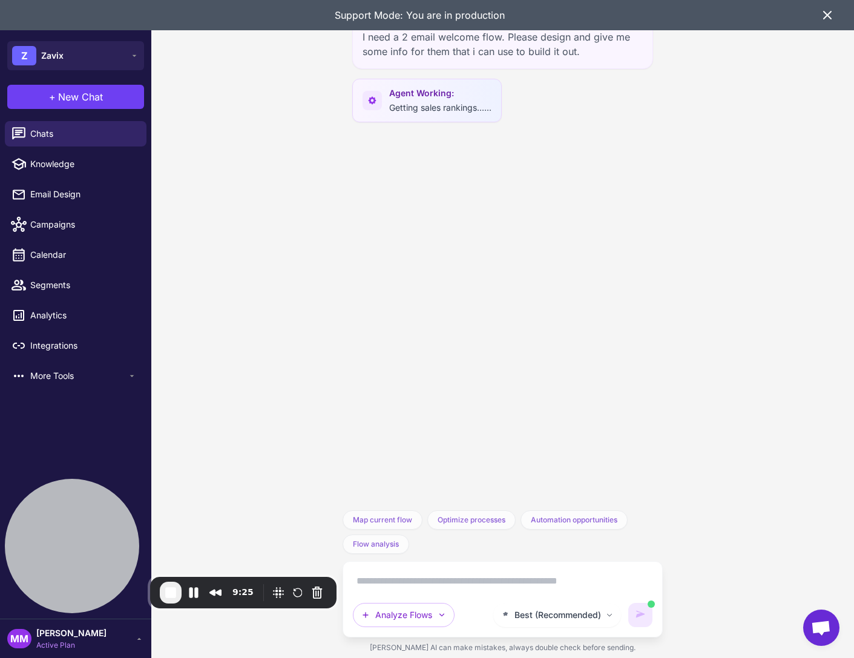
click at [831, 21] on icon at bounding box center [827, 15] width 15 height 15
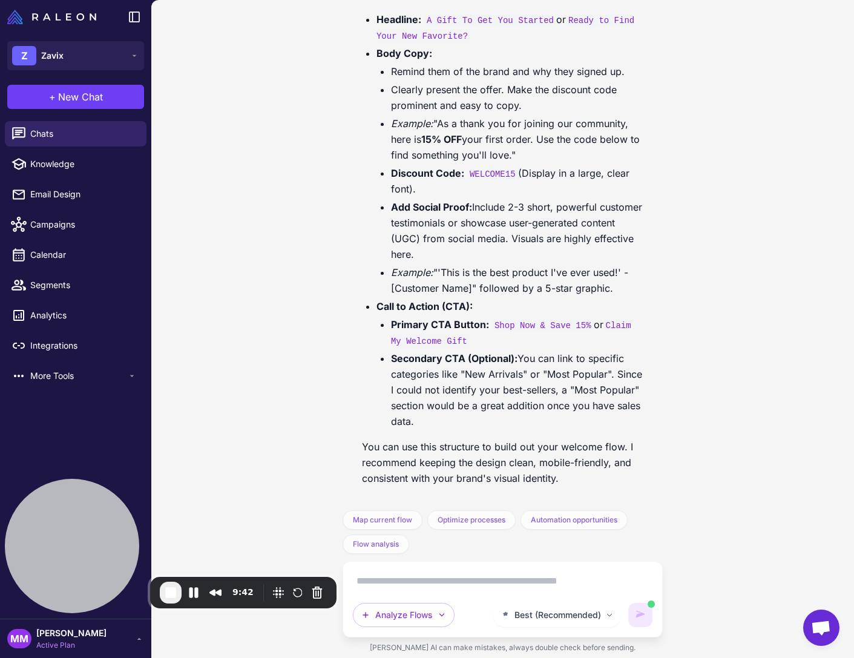
scroll to position [1494, 0]
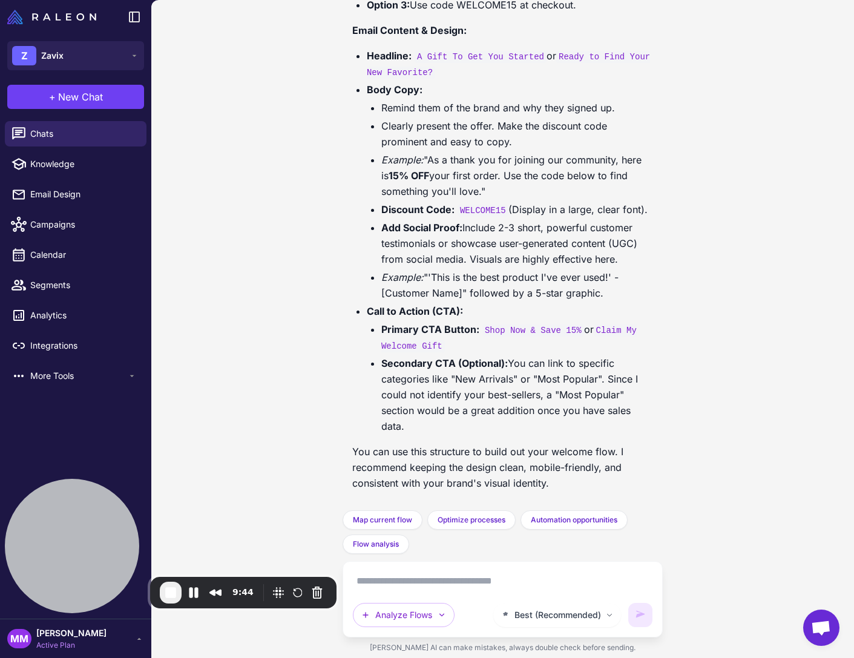
drag, startPoint x: 409, startPoint y: 429, endPoint x: 355, endPoint y: 211, distance: 224.5
click at [355, 212] on ul "Headline: A Gift To Get You Started or Ready to Find Your New Favorite? Body Co…" at bounding box center [502, 241] width 301 height 386
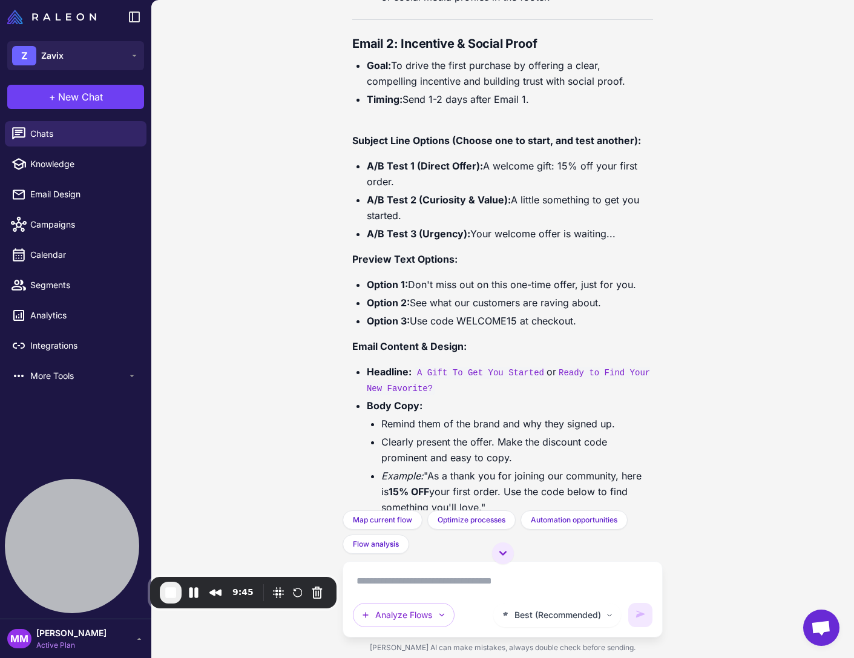
scroll to position [1175, 0]
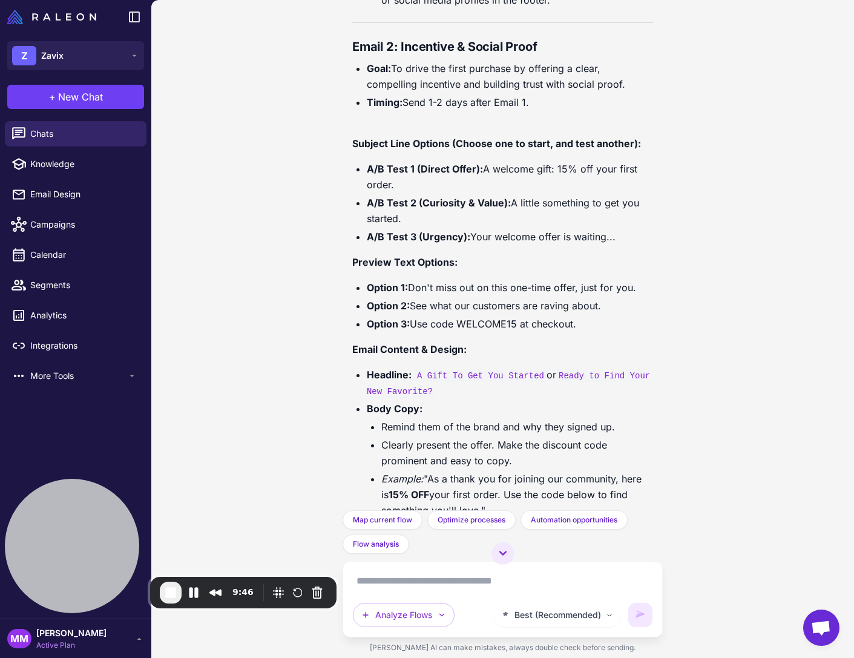
click at [349, 44] on div "I need a 2 email welcome flow. Please design and give me some info for them tha…" at bounding box center [503, 255] width 320 height 510
click at [353, 50] on strong "Email 2: Incentive & Social Proof" at bounding box center [444, 46] width 185 height 15
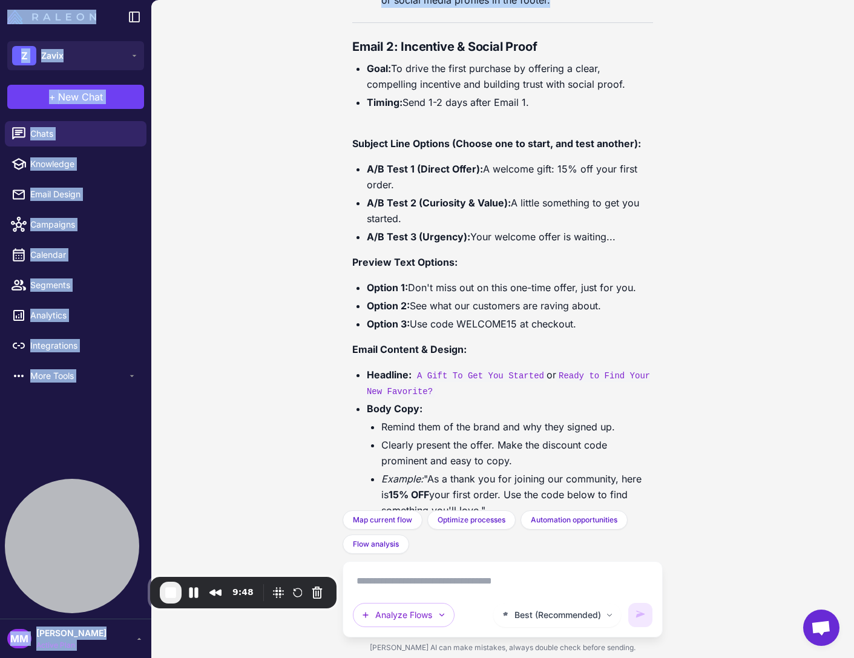
scroll to position [1494, 0]
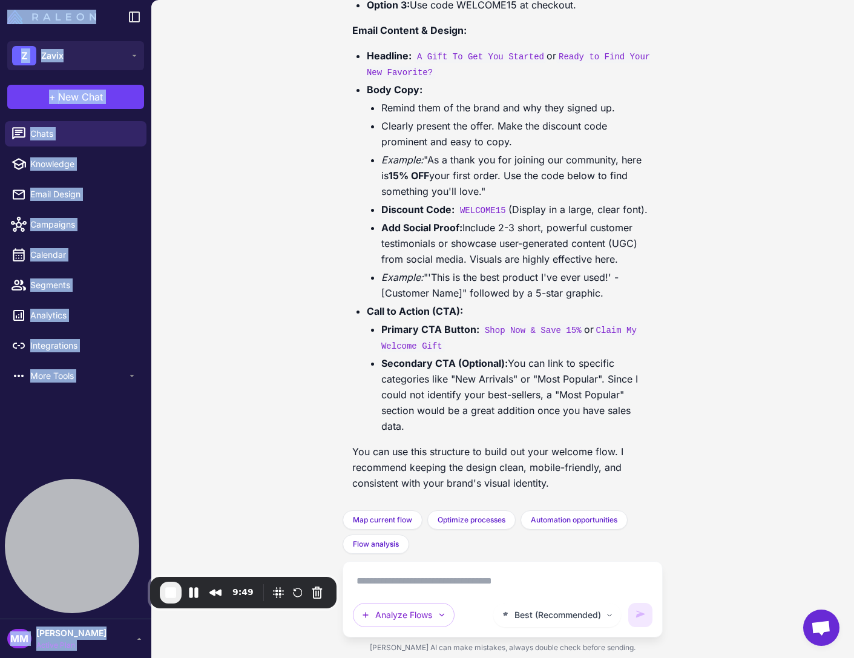
drag, startPoint x: 353, startPoint y: 46, endPoint x: 455, endPoint y: 429, distance: 396.5
copy div "Email 2: Incentive & Social Proof Goal: To drive the first purchase by offering…"
click at [78, 99] on span "New Chat" at bounding box center [80, 97] width 45 height 15
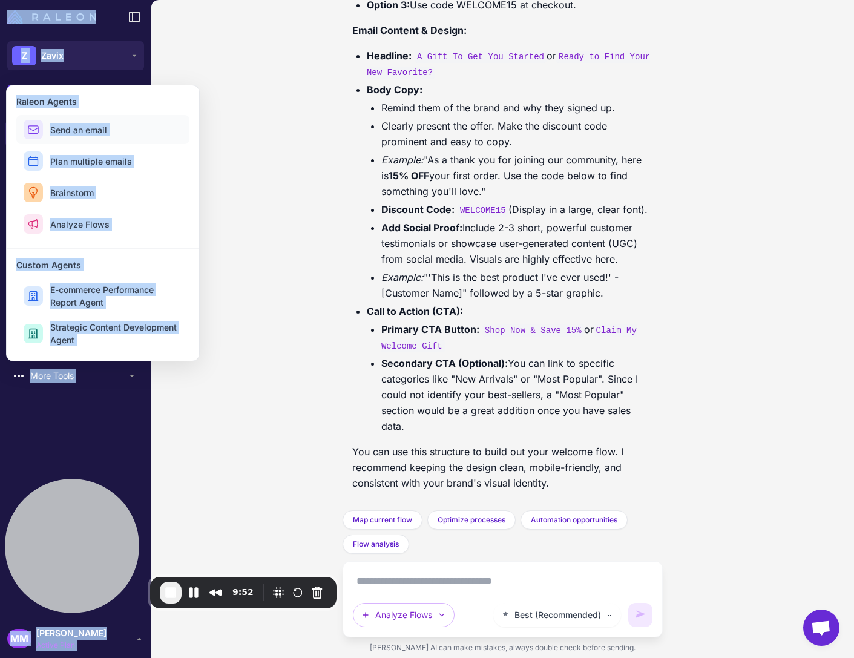
click at [84, 133] on span "Send an email" at bounding box center [78, 130] width 57 height 13
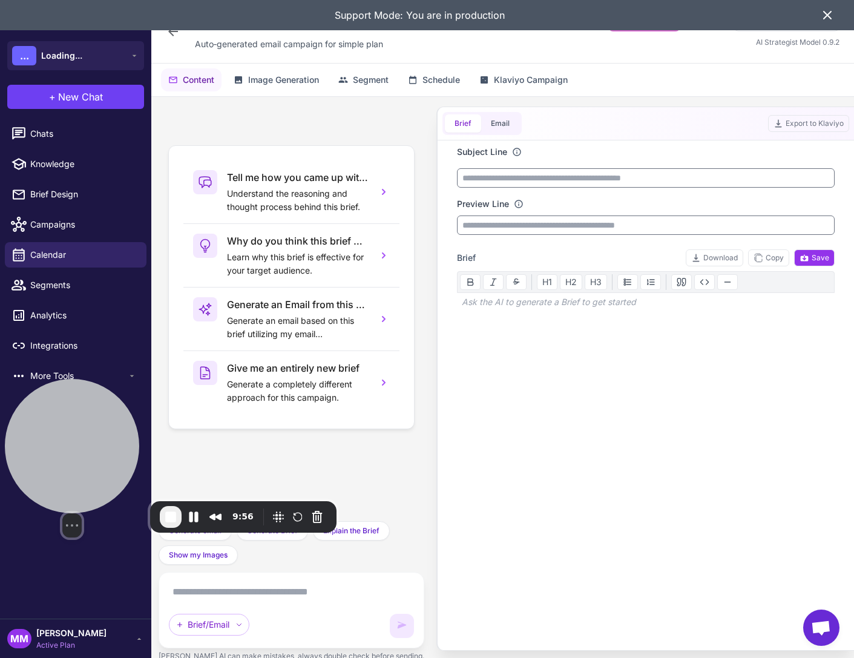
drag, startPoint x: 97, startPoint y: 530, endPoint x: 87, endPoint y: 453, distance: 77.1
click at [87, 453] on div at bounding box center [72, 446] width 134 height 134
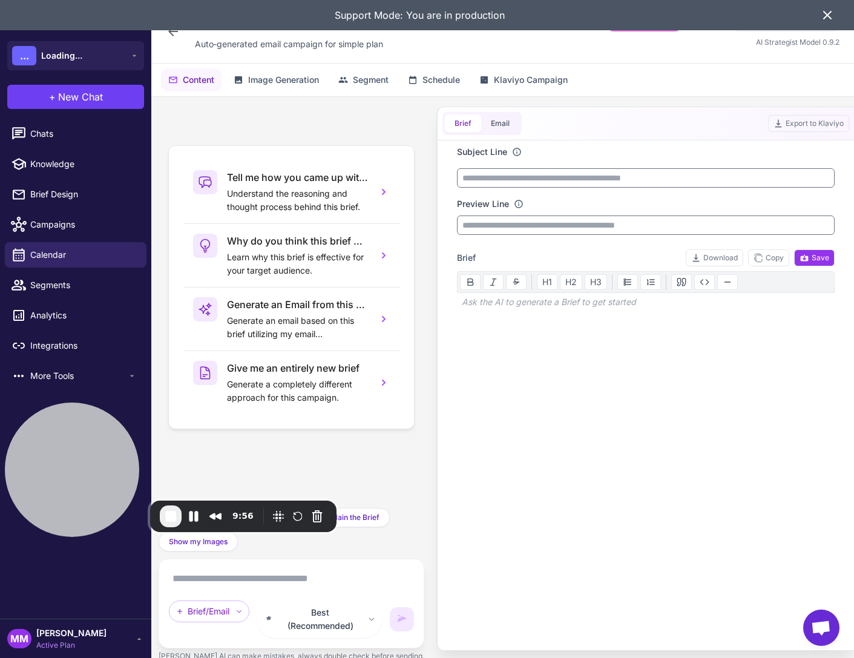
click at [208, 588] on textarea at bounding box center [291, 578] width 245 height 19
paste textarea "**********"
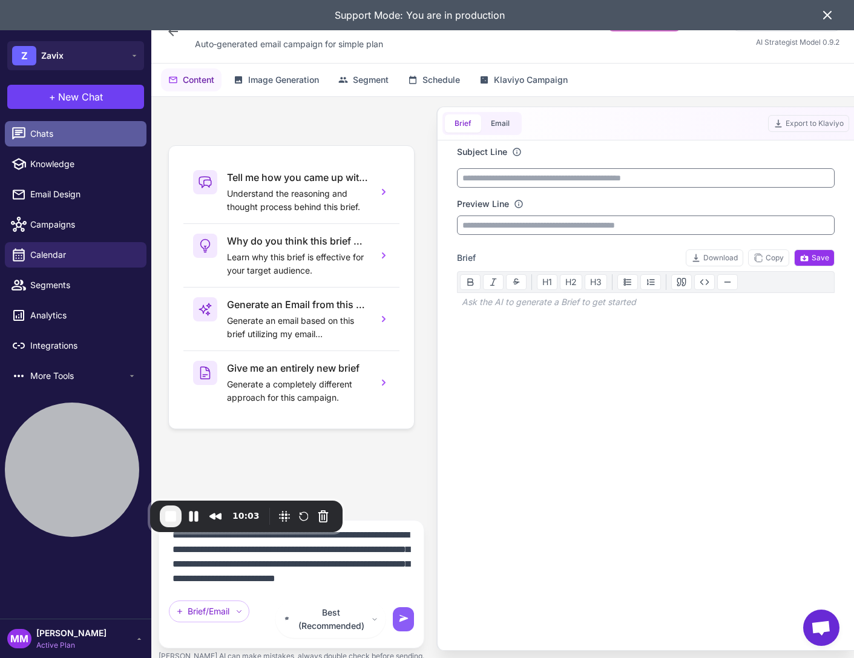
type textarea "**********"
click at [47, 128] on span "Chats" at bounding box center [83, 133] width 107 height 13
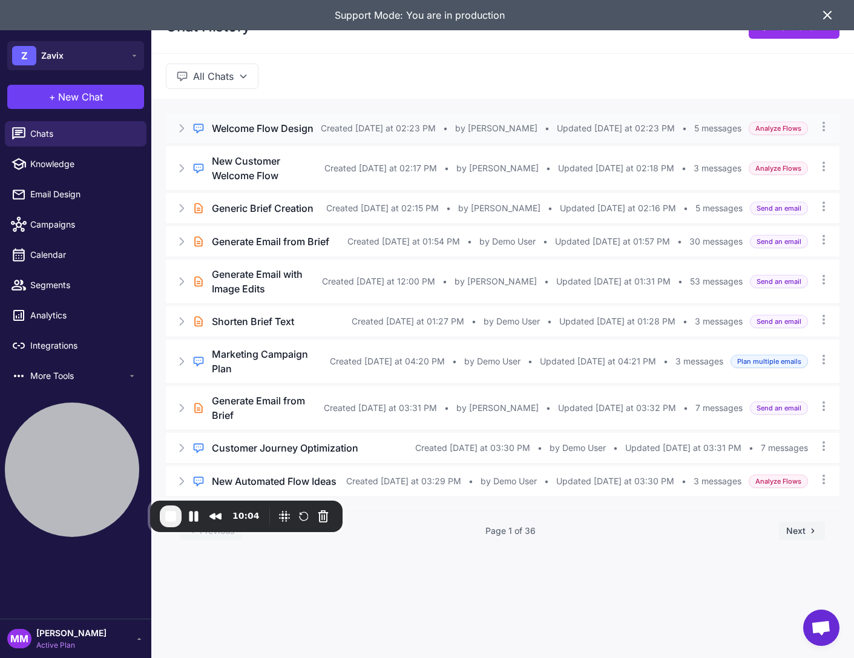
click at [174, 122] on div "Regular Chat Welcome Flow Design Created [DATE] at 02:23 PM • by [PERSON_NAME] …" at bounding box center [503, 128] width 674 height 30
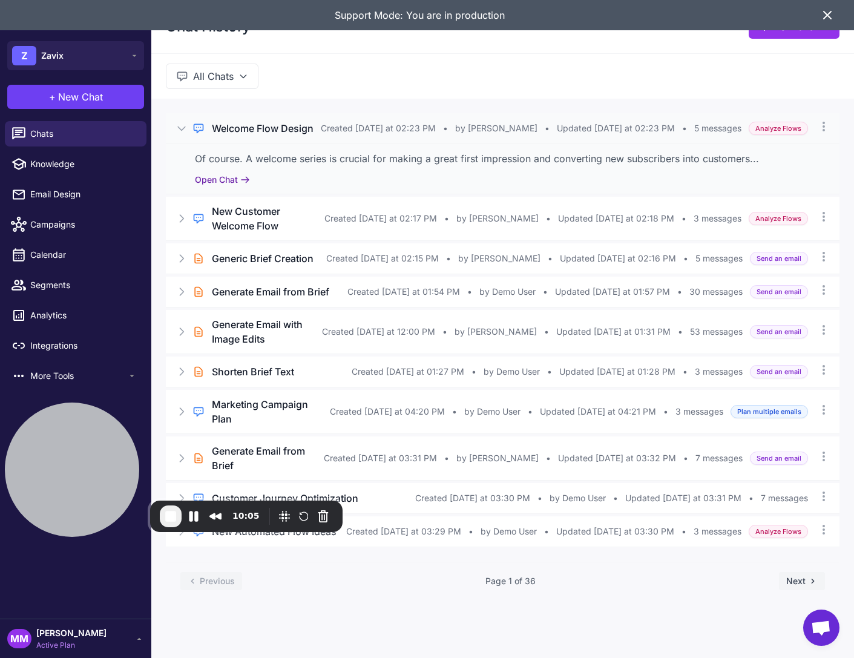
click at [215, 185] on button "Open Chat" at bounding box center [222, 179] width 55 height 13
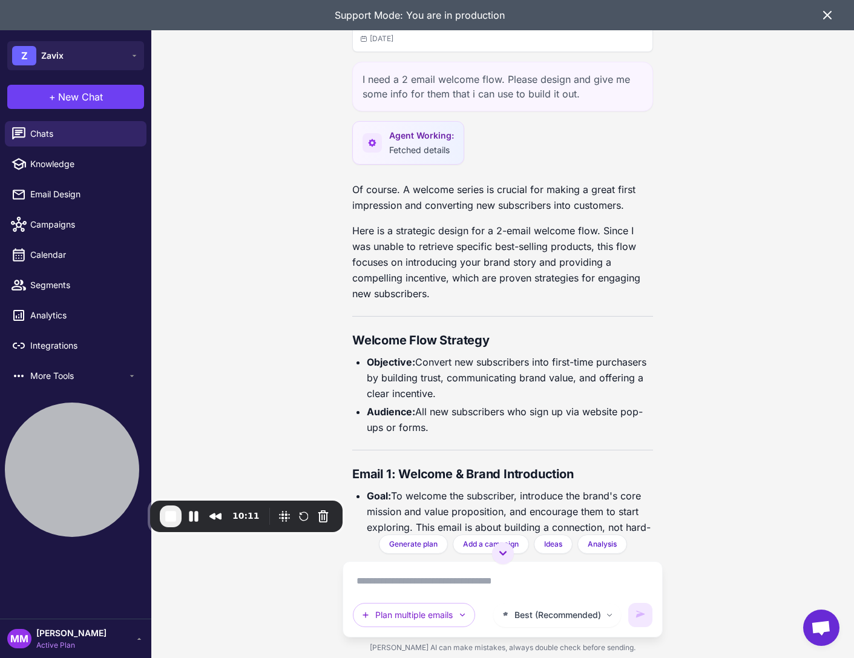
drag, startPoint x: 407, startPoint y: 420, endPoint x: 329, endPoint y: 346, distance: 107.1
click at [329, 346] on div "Welcome Flow Design [DATE] I need a 2 email welcome flow. Please design and giv…" at bounding box center [502, 329] width 703 height 658
copy div "Loremip Dolo Sitametc Adipiscin: Elitsed doe temporincid utla etdol-magn aliqua…"
click at [72, 82] on div "+ New Chat Raleon Agents Send an email Plan multiple emails Brainstorm Analyze …" at bounding box center [75, 96] width 151 height 39
click at [80, 99] on span "New Chat" at bounding box center [80, 97] width 45 height 15
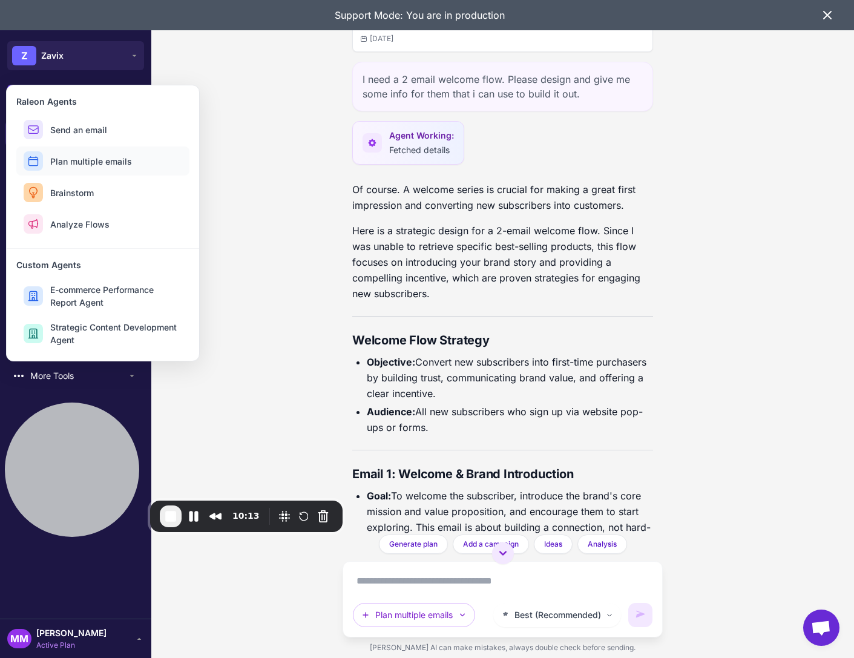
click at [84, 168] on button "Plan multiple emails" at bounding box center [102, 161] width 173 height 29
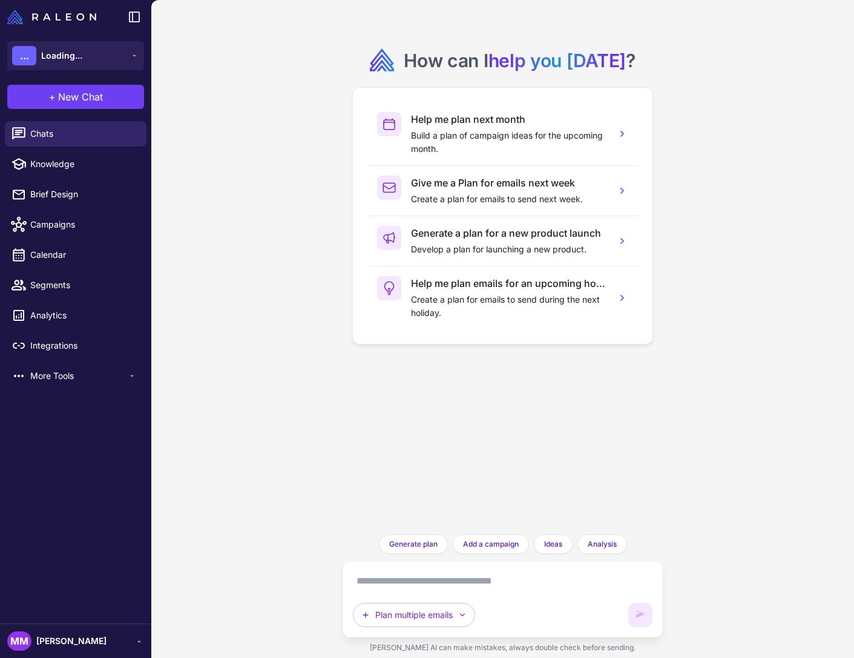
click at [383, 585] on textarea at bounding box center [503, 580] width 300 height 19
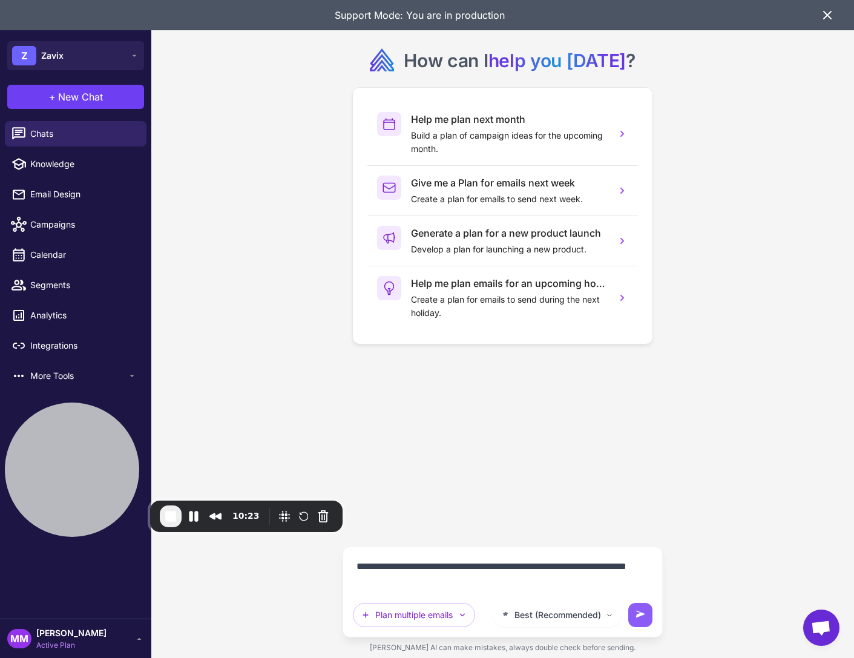
paste textarea "**********"
type textarea "**********"
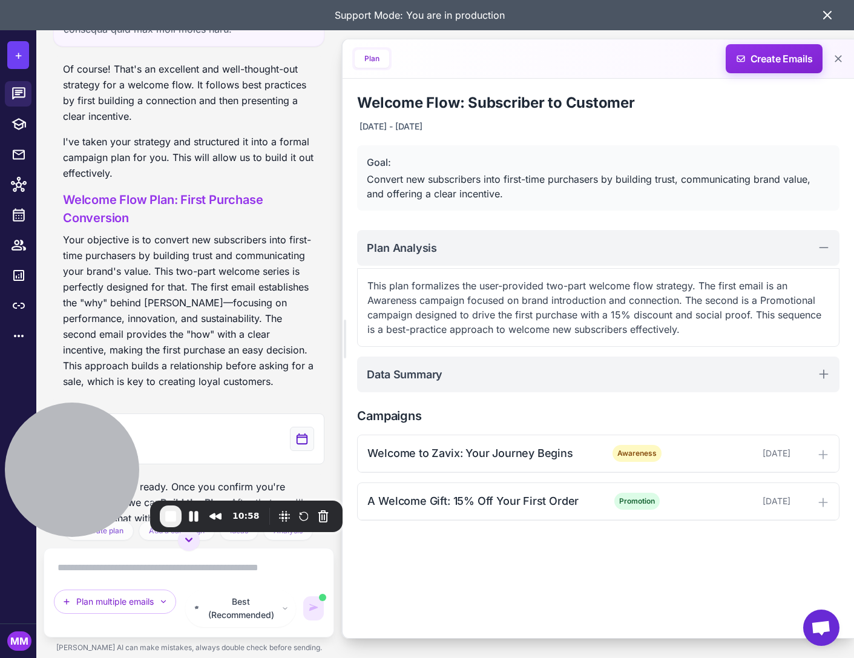
scroll to position [1111, 0]
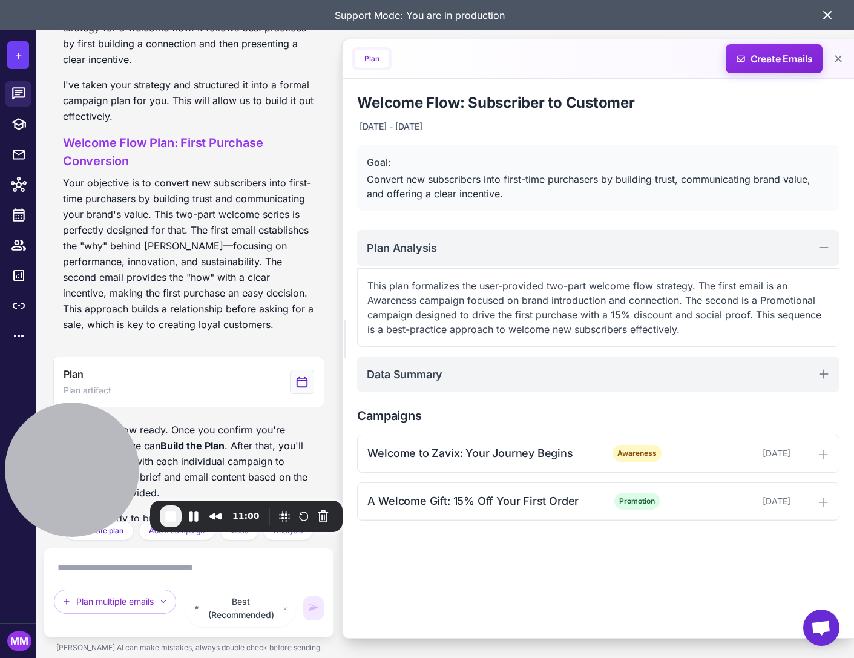
click at [456, 430] on div "Welcome Flow: Subscriber to Customer September 18, 2025 - September 20, 2025 Go…" at bounding box center [599, 307] width 512 height 456
click at [473, 464] on div "Welcome to Zavix: Your Journey Begins Awareness September 18, 2025" at bounding box center [598, 453] width 481 height 37
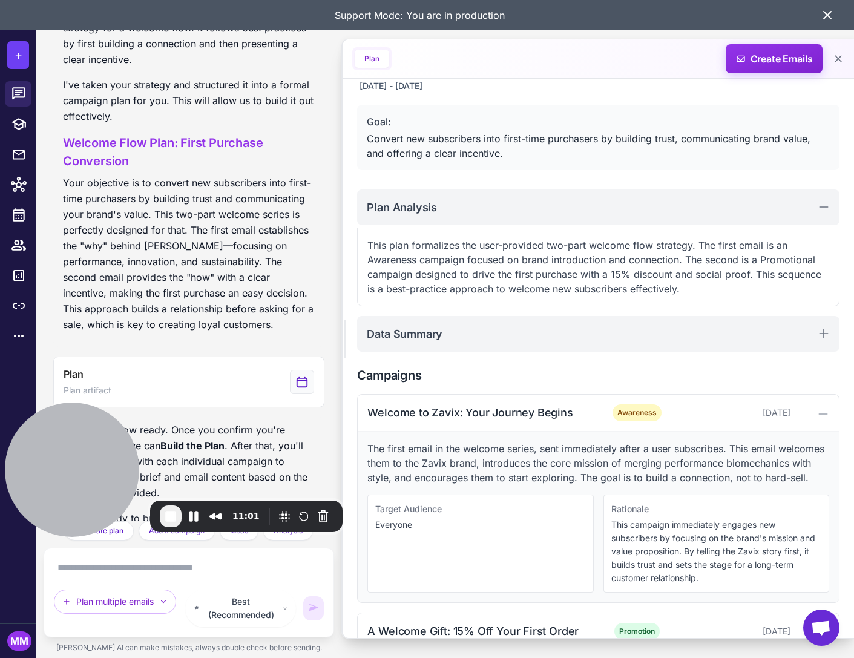
scroll to position [68, 0]
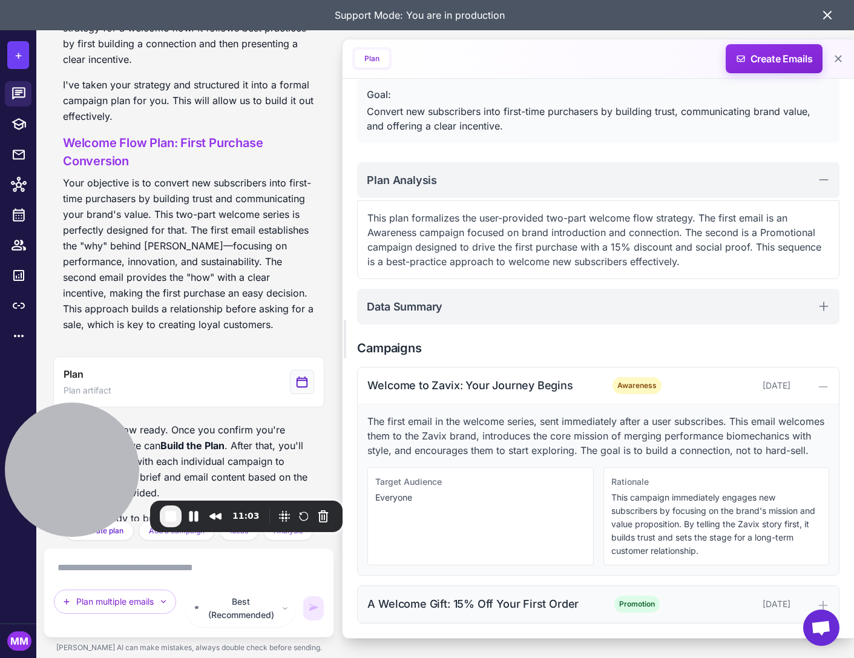
click at [479, 612] on div "A Welcome Gift: 15% Off Your First Order" at bounding box center [481, 604] width 228 height 16
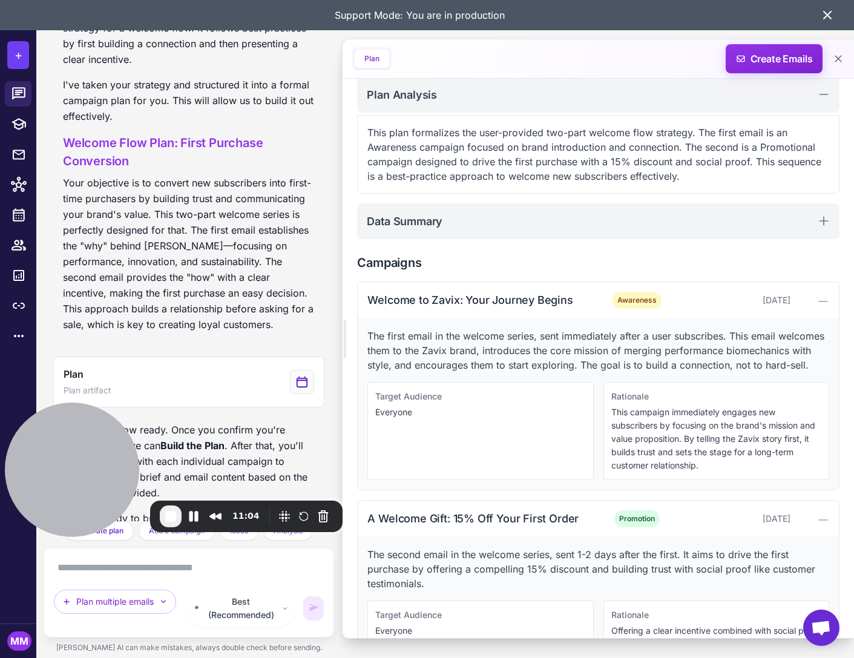
scroll to position [157, 0]
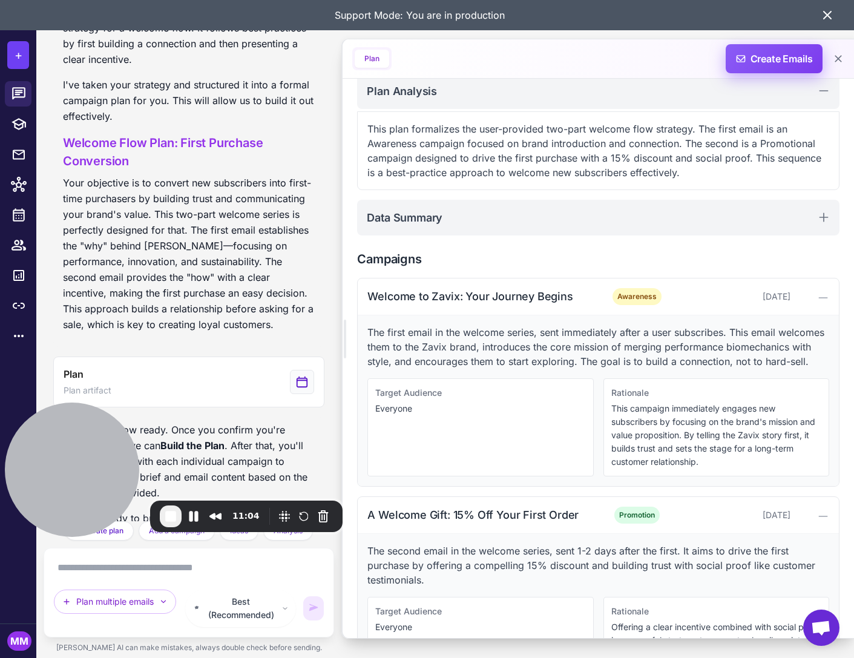
click at [760, 55] on span "Create Emails" at bounding box center [775, 58] width 106 height 29
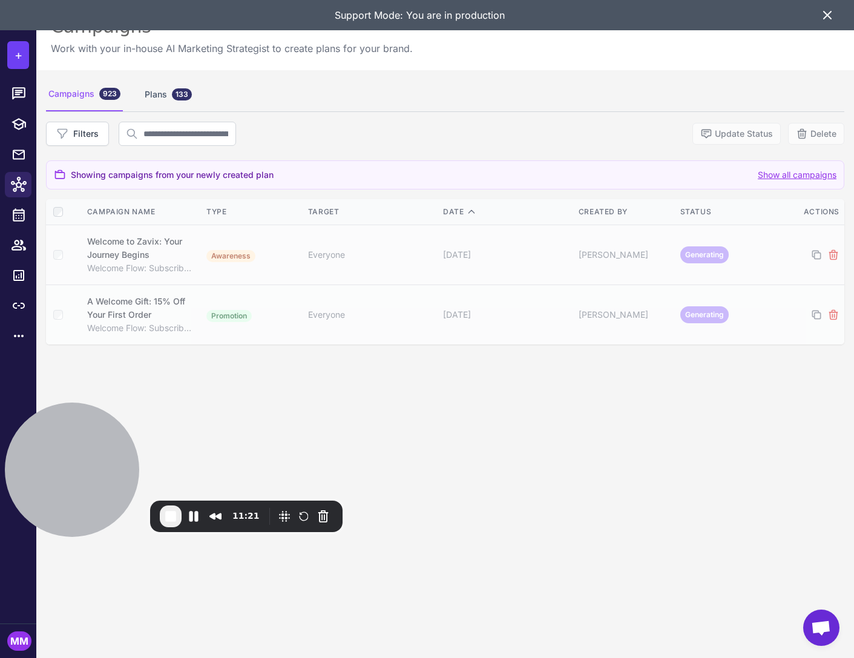
drag, startPoint x: 429, startPoint y: 442, endPoint x: 432, endPoint y: 459, distance: 17.7
click at [429, 444] on div "Campaigns 923 Plans 133 Filters Update Status Delete Showing campaigns from you…" at bounding box center [445, 399] width 818 height 658
click at [15, 54] on span "+" at bounding box center [19, 55] width 8 height 18
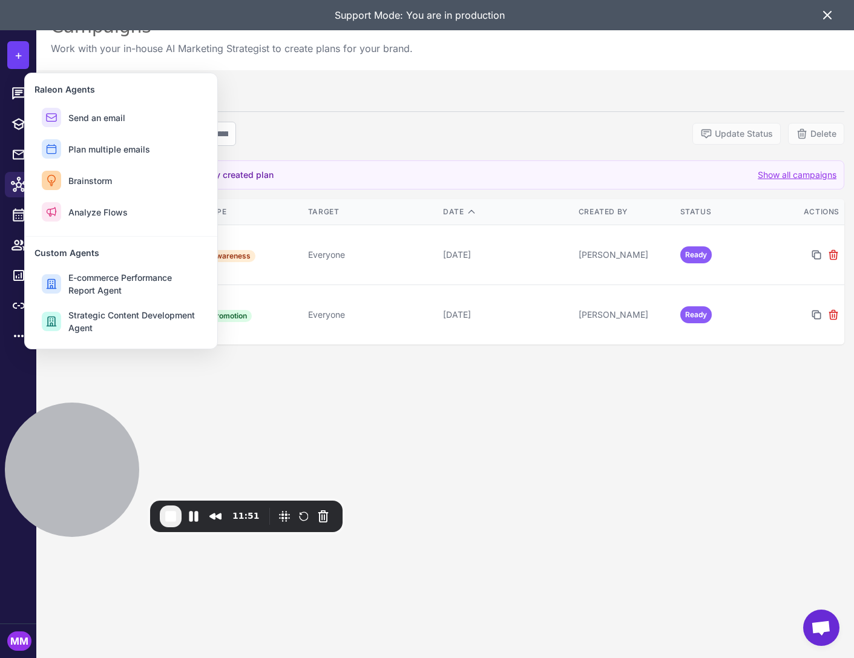
click at [479, 446] on div "Campaigns 923 Plans 133 Filters Update Status Delete Showing campaigns from you…" at bounding box center [445, 399] width 818 height 658
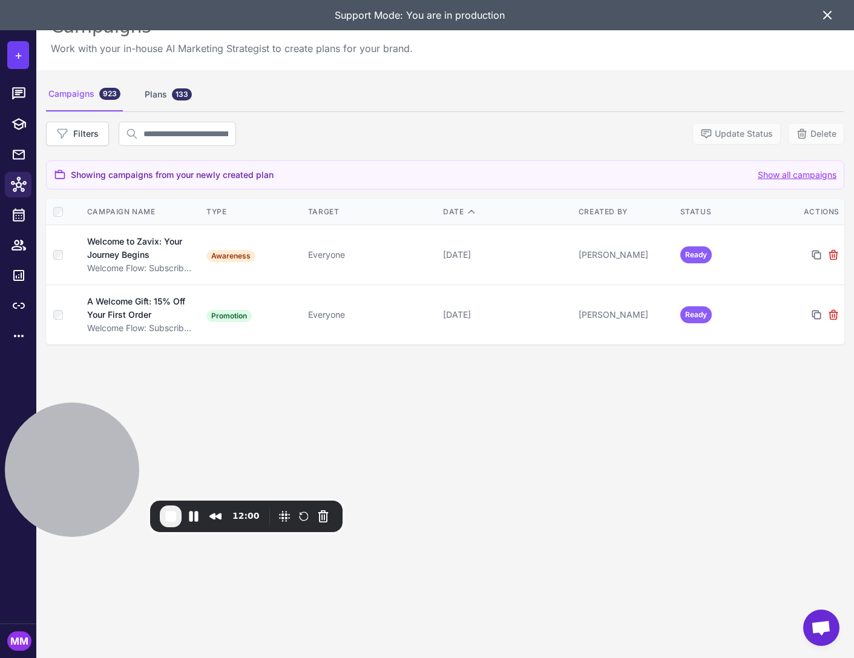
click at [498, 458] on div "Campaigns 923 Plans 133 Filters Update Status Delete Showing campaigns from you…" at bounding box center [445, 399] width 818 height 658
click at [420, 440] on div "Campaigns 923 Plans 133 Filters Update Status Delete Showing campaigns from you…" at bounding box center [445, 399] width 818 height 658
click at [166, 519] on span "End Recording" at bounding box center [170, 516] width 15 height 15
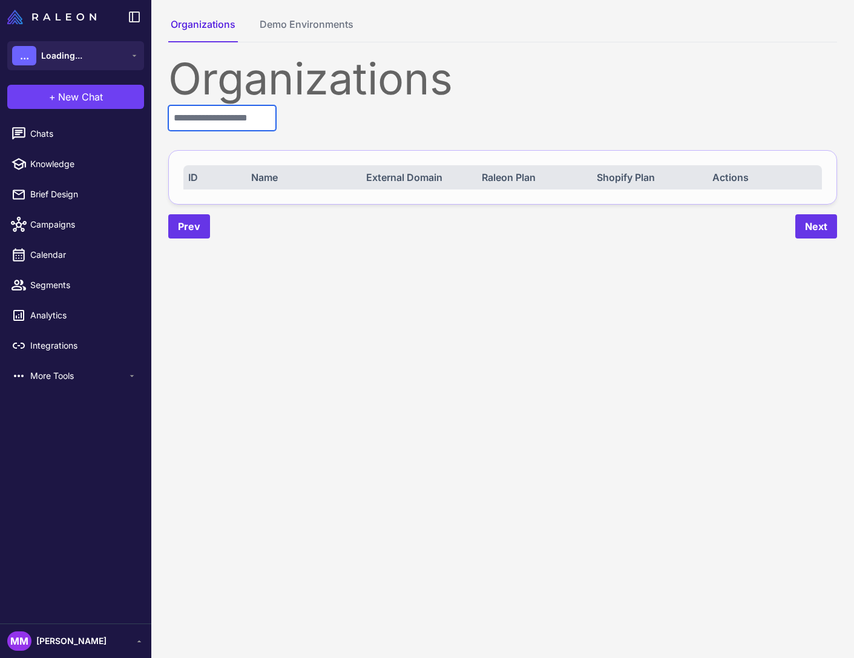
click at [176, 113] on input "text" at bounding box center [222, 117] width 108 height 25
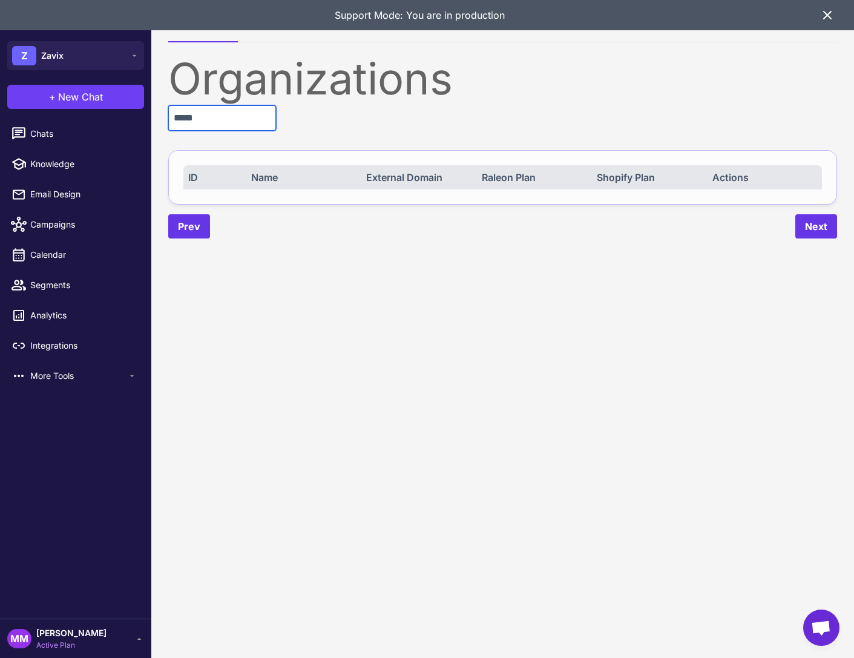
type input "*****"
click at [113, 639] on div "MM [PERSON_NAME] Active Plan" at bounding box center [75, 639] width 137 height 24
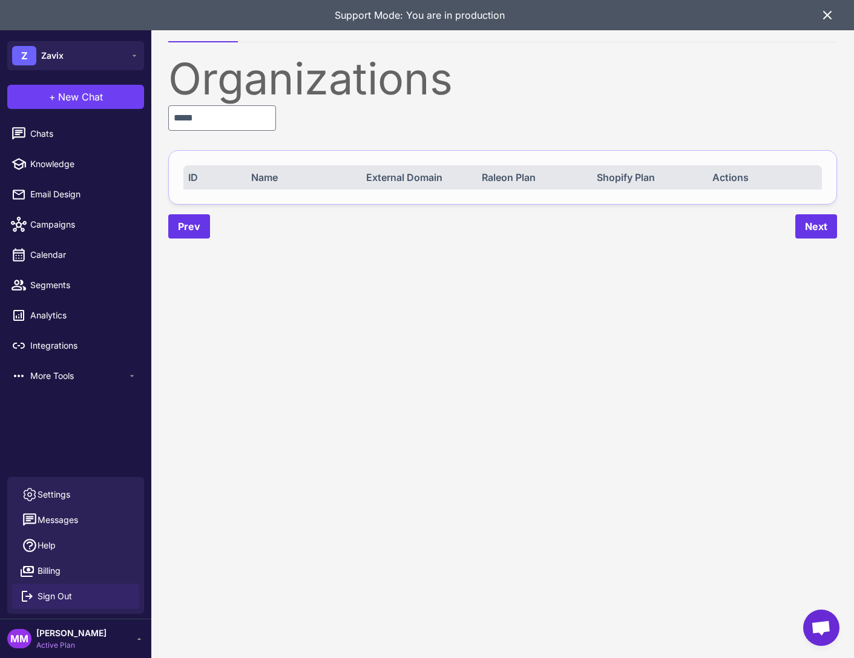
click at [41, 595] on span "Sign Out" at bounding box center [55, 596] width 35 height 13
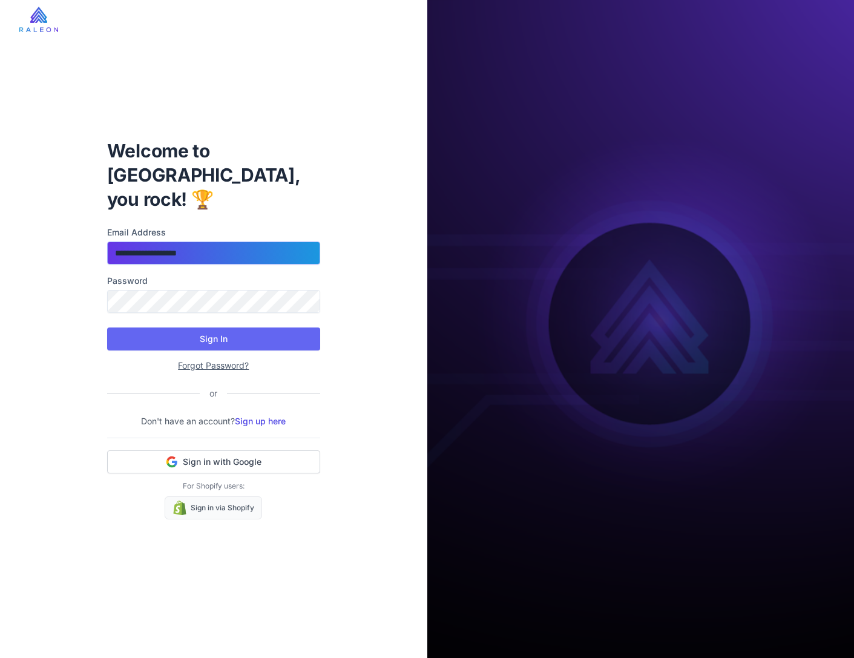
click at [204, 242] on input "**********" at bounding box center [213, 253] width 213 height 23
type input "**********"
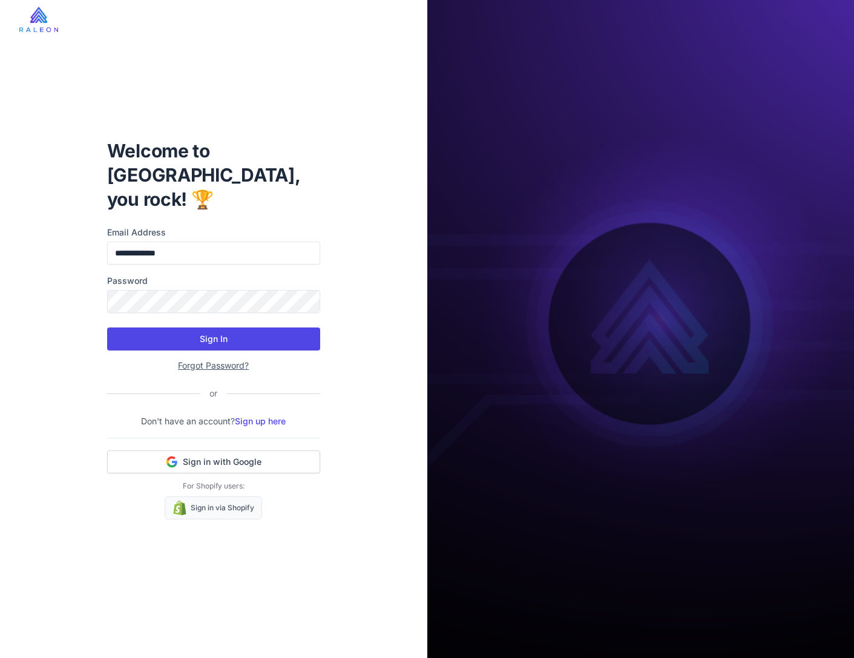
click at [224, 328] on button "Sign In" at bounding box center [213, 339] width 213 height 23
